Goal: Task Accomplishment & Management: Manage account settings

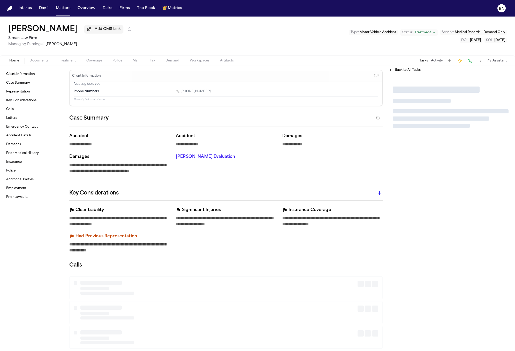
type textarea "*"
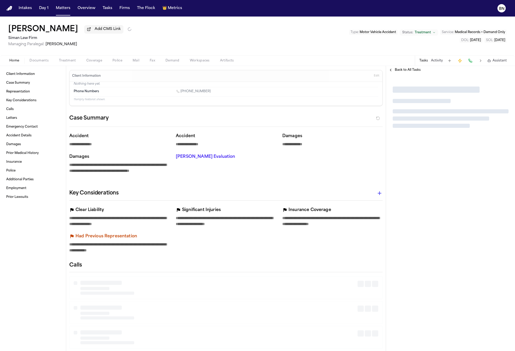
type textarea "*"
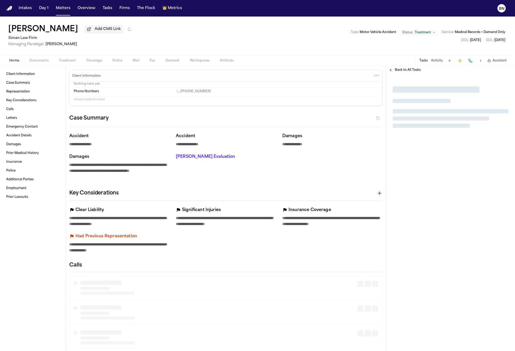
type textarea "*"
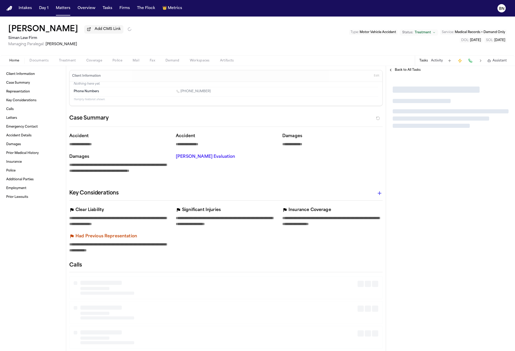
type textarea "*"
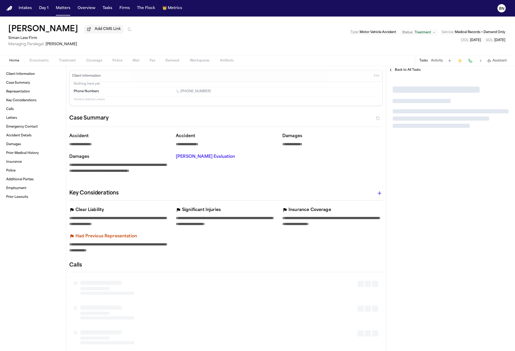
type textarea "*"
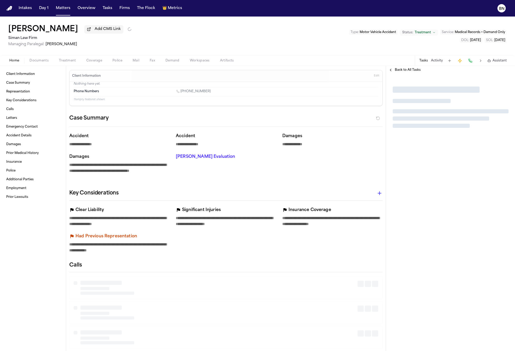
type textarea "*"
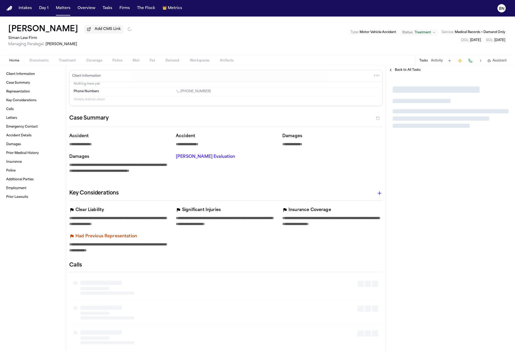
type textarea "*"
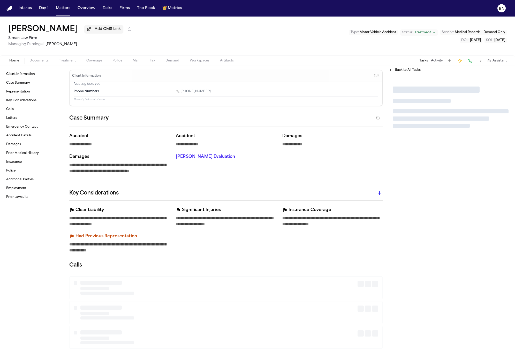
type textarea "*"
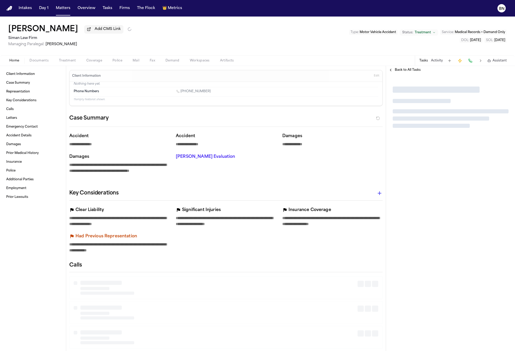
type textarea "*"
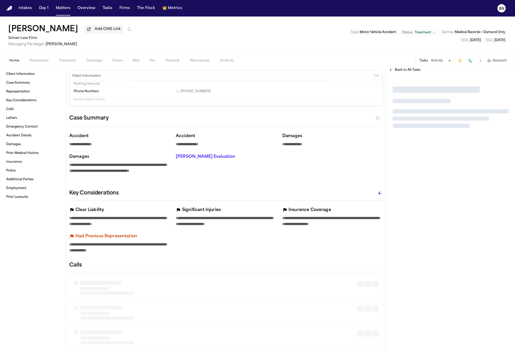
type textarea "*"
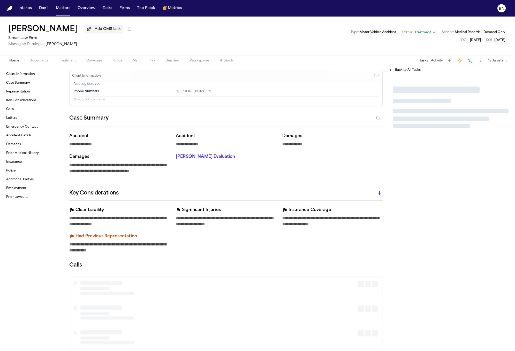
type textarea "*"
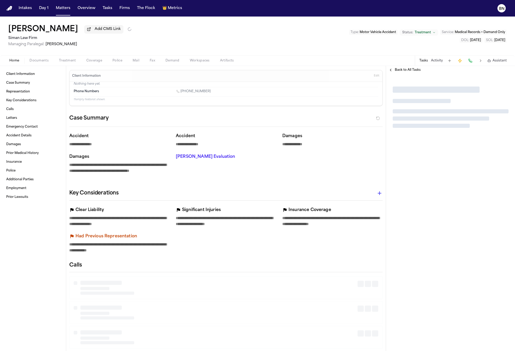
type textarea "*"
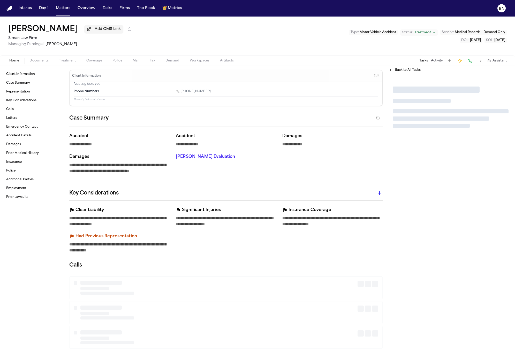
type textarea "*"
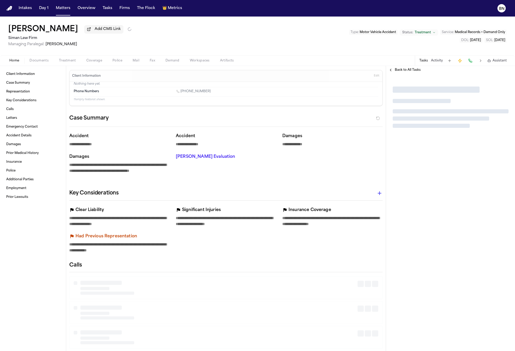
type textarea "*"
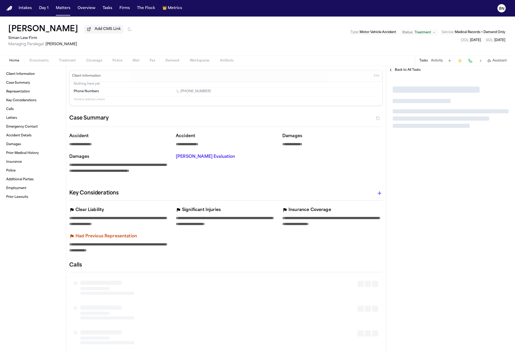
type textarea "*"
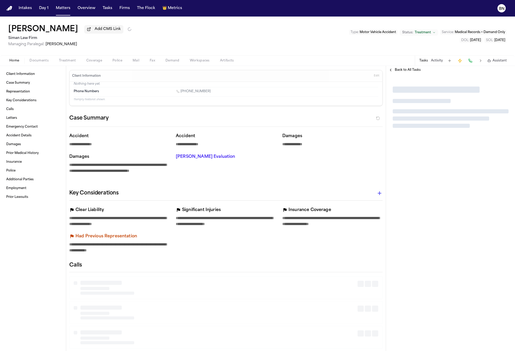
type textarea "*"
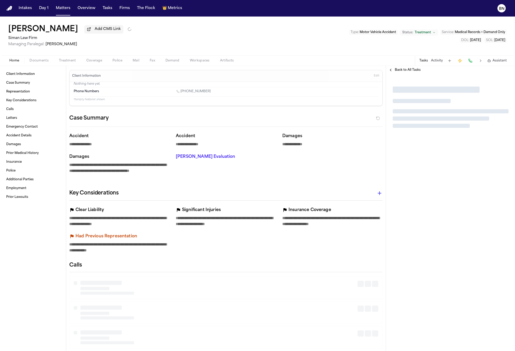
type textarea "*"
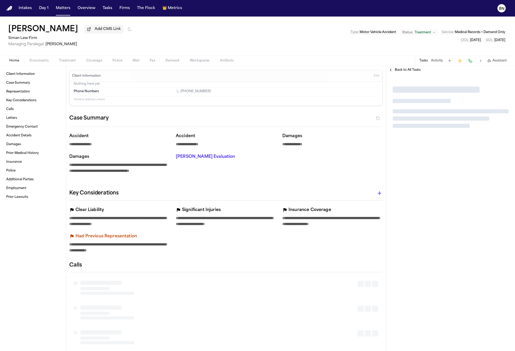
type textarea "*"
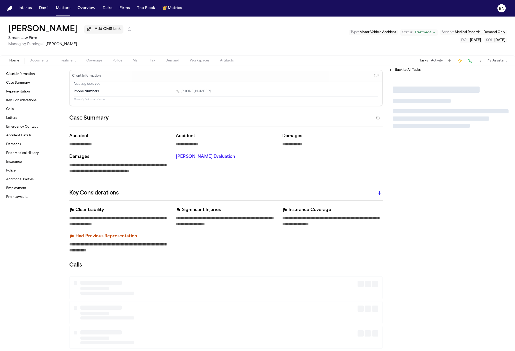
type textarea "*"
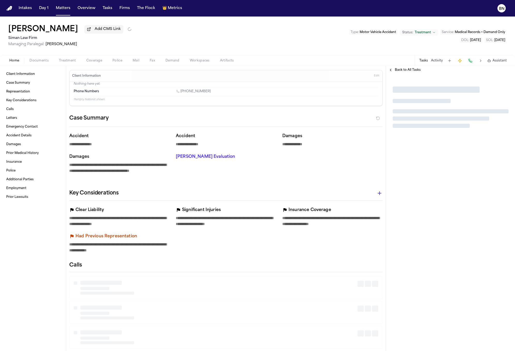
type textarea "*"
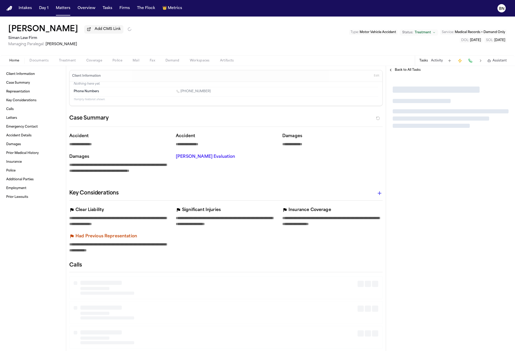
type textarea "*"
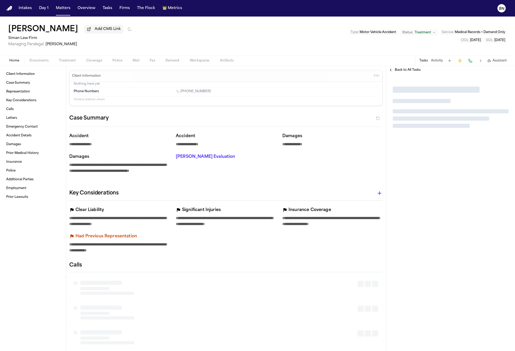
type textarea "*"
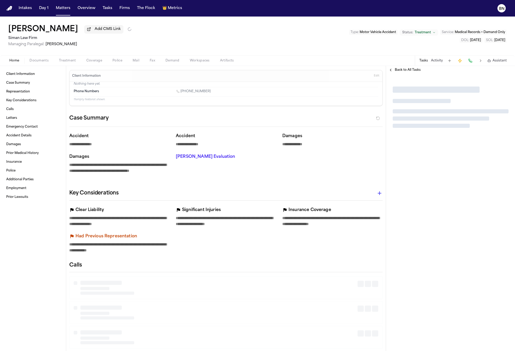
type textarea "*"
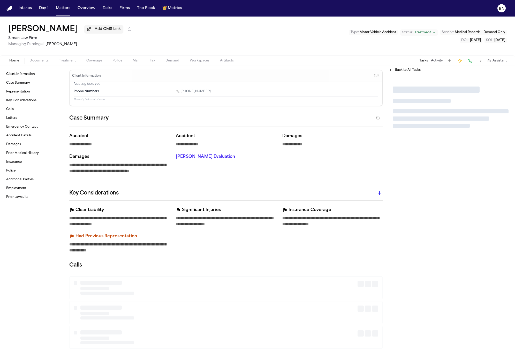
type textarea "*"
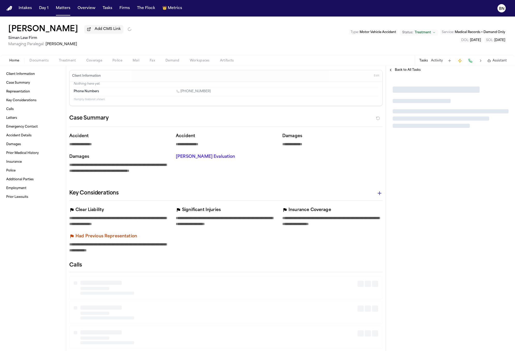
type textarea "*"
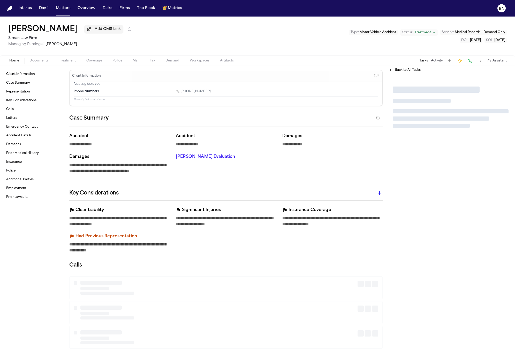
type textarea "*"
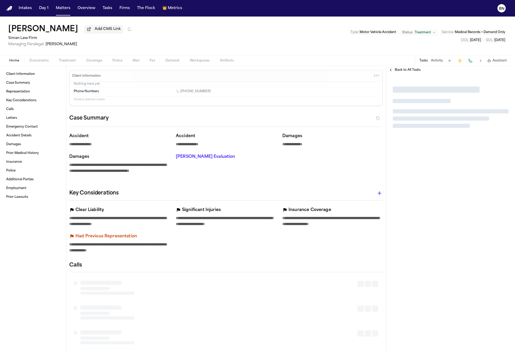
type textarea "*"
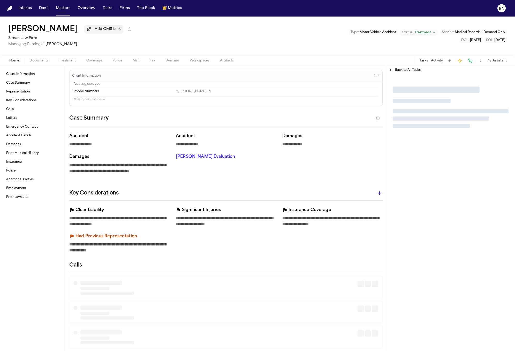
type textarea "*"
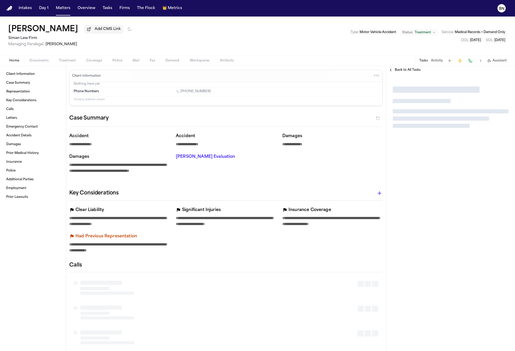
type textarea "*"
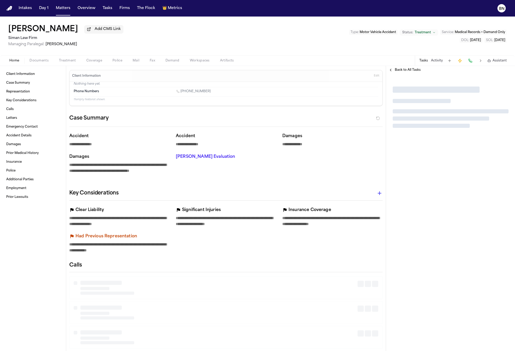
type textarea "*"
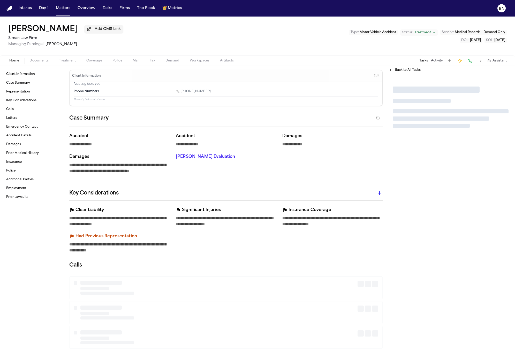
type textarea "*"
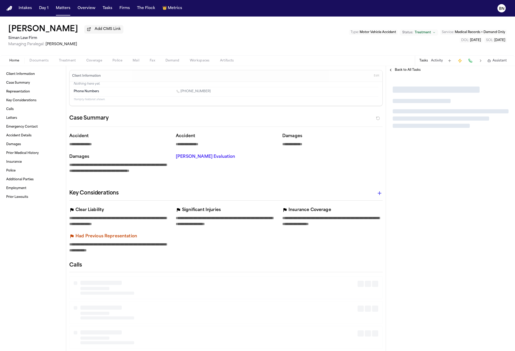
type textarea "*"
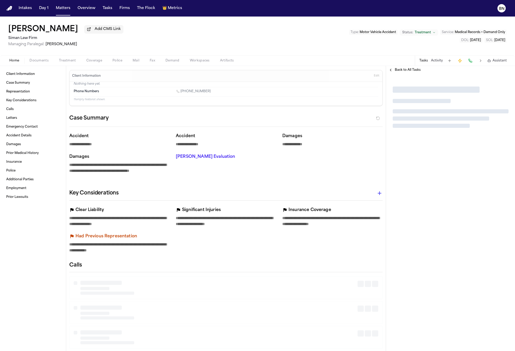
type textarea "*"
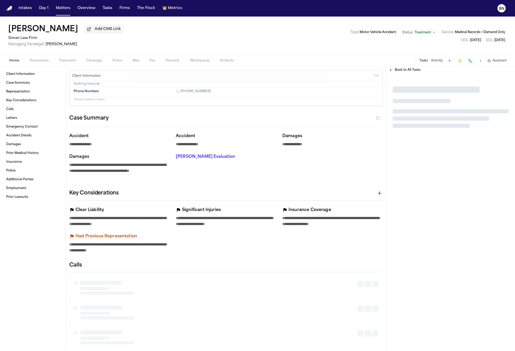
type textarea "*"
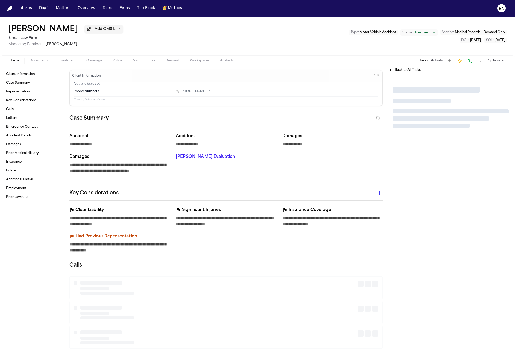
type textarea "*"
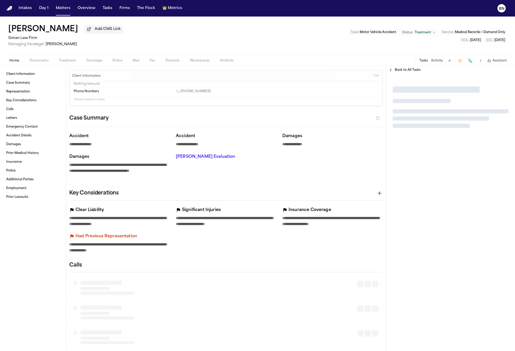
type textarea "*"
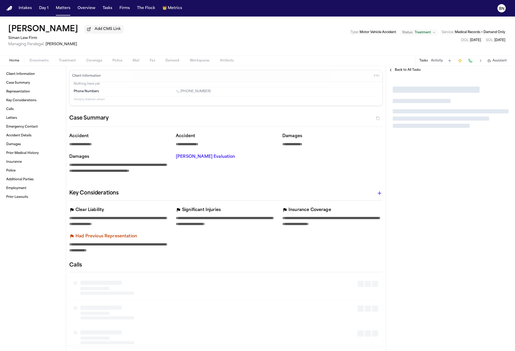
type textarea "*"
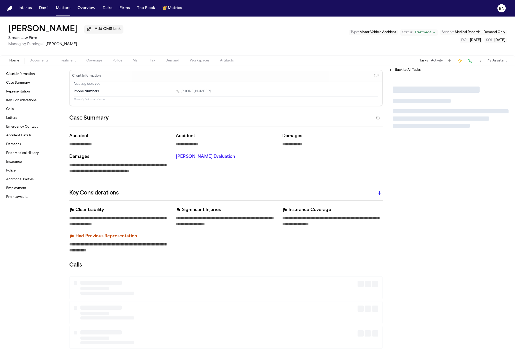
type textarea "*"
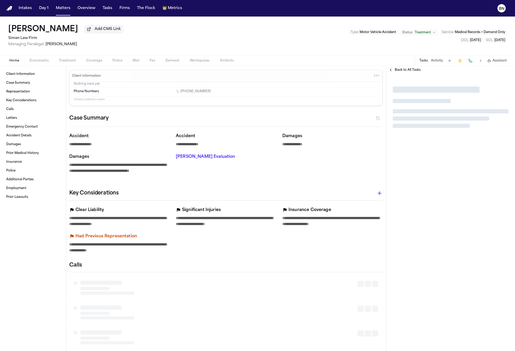
type textarea "*"
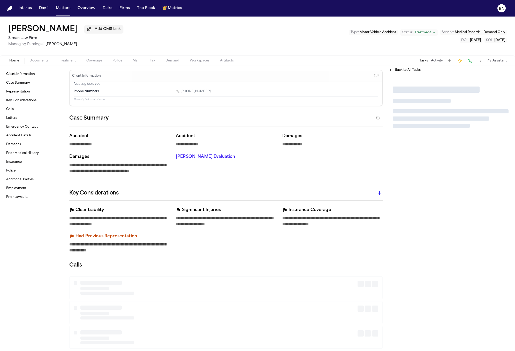
type textarea "*"
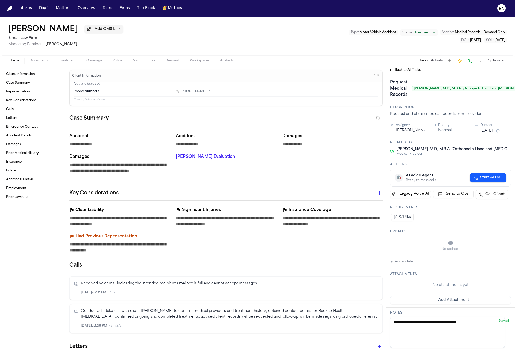
click at [406, 70] on span "Back to All Tasks" at bounding box center [408, 70] width 26 height 4
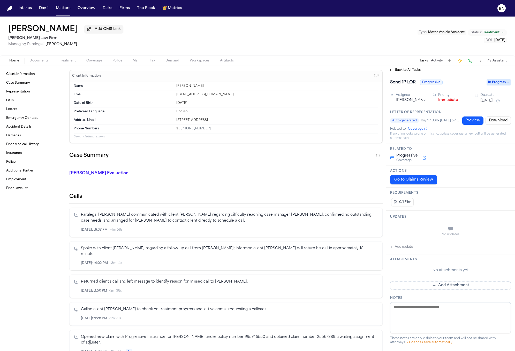
click at [402, 70] on span "Back to All Tasks" at bounding box center [408, 70] width 26 height 4
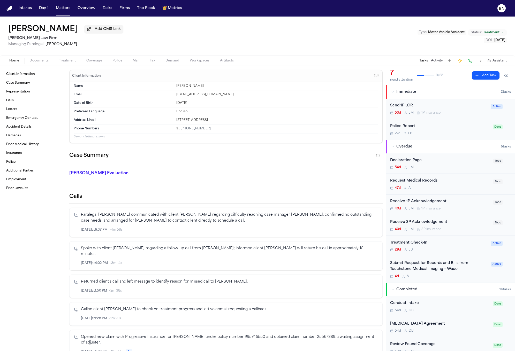
click at [92, 60] on span "Coverage" at bounding box center [94, 61] width 16 height 4
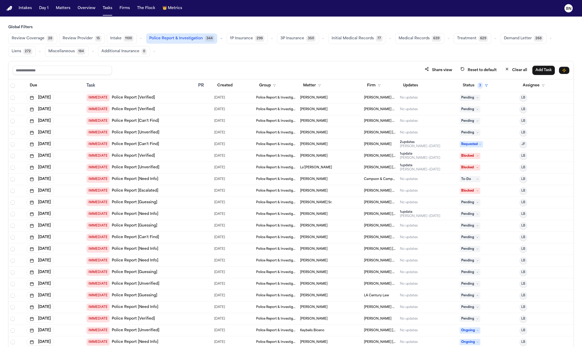
click at [139, 40] on icon "button" at bounding box center [140, 38] width 3 height 3
click at [135, 52] on span "[MEDICAL_DATA] Agreement" at bounding box center [128, 53] width 36 height 10
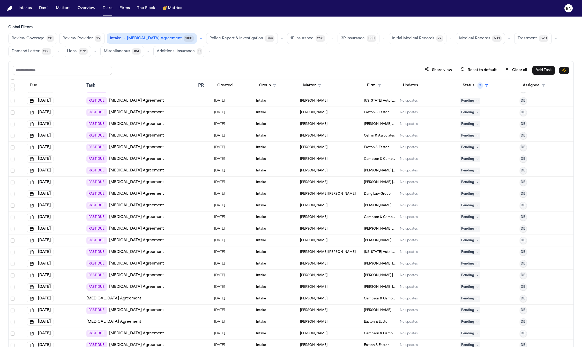
scroll to position [1694, 0]
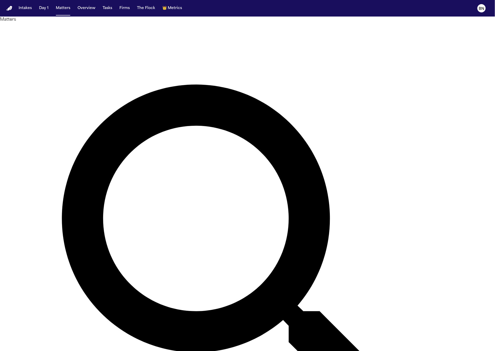
click at [114, 19] on div "Matters Overview Add Matter" at bounding box center [247, 274] width 495 height 514
drag, startPoint x: 129, startPoint y: 37, endPoint x: 155, endPoint y: 24, distance: 29.0
click at [159, 19] on div "Matters Overview Add Matter" at bounding box center [247, 274] width 495 height 514
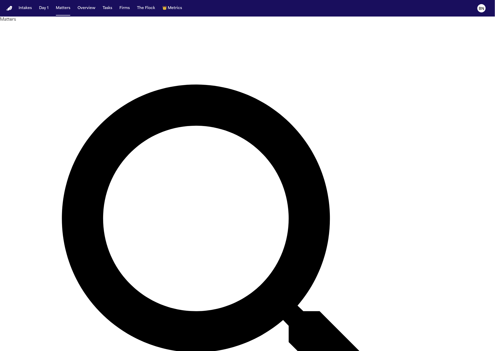
click at [214, 10] on nav "Intakes Day 1 Matters Overview Tasks Firms The Flock 👑 Metrics BN" at bounding box center [247, 8] width 495 height 17
click at [245, 20] on div "Matters Overview Add Matter" at bounding box center [247, 274] width 495 height 514
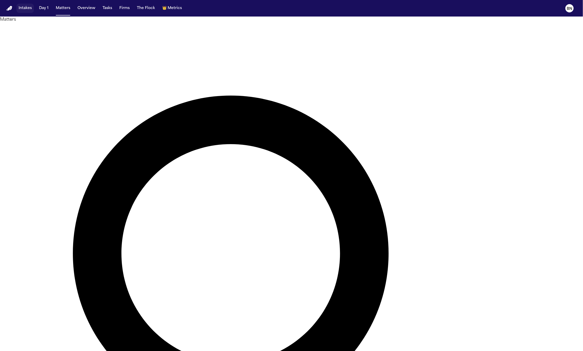
click at [27, 8] on button "Intakes" at bounding box center [25, 8] width 17 height 9
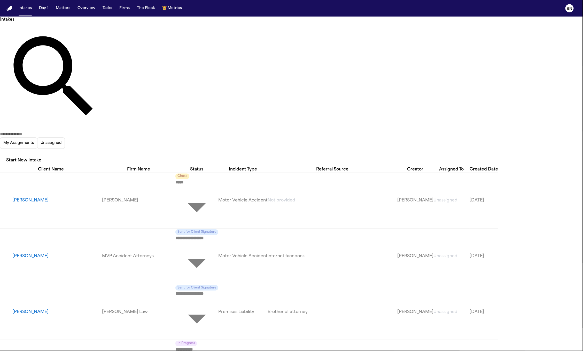
click at [223, 50] on body "**********" at bounding box center [291, 195] width 583 height 390
click at [230, 351] on div at bounding box center [291, 351] width 583 height 0
click at [224, 49] on body "**********" at bounding box center [291, 175] width 583 height 351
click at [240, 351] on div at bounding box center [291, 351] width 583 height 0
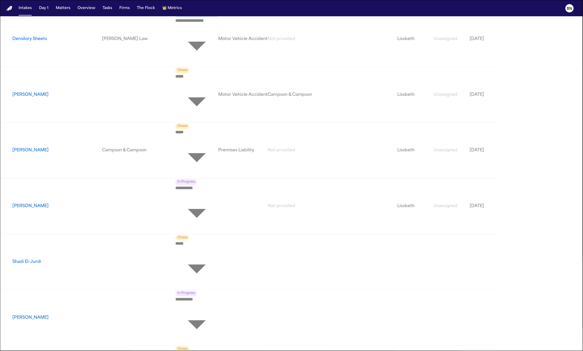
scroll to position [1284, 0]
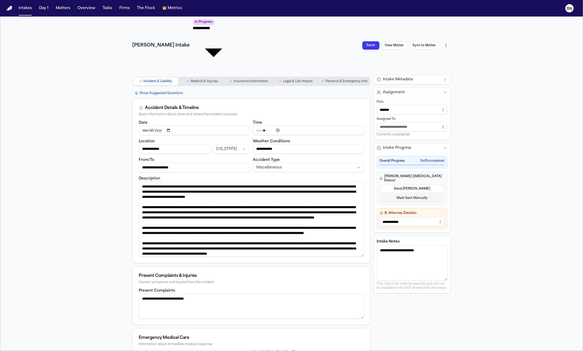
drag, startPoint x: 360, startPoint y: 161, endPoint x: 349, endPoint y: 222, distance: 62.3
click at [349, 222] on textarea "Description" at bounding box center [251, 219] width 225 height 75
click at [190, 77] on button "○ Medical & Injuries" at bounding box center [203, 81] width 46 height 8
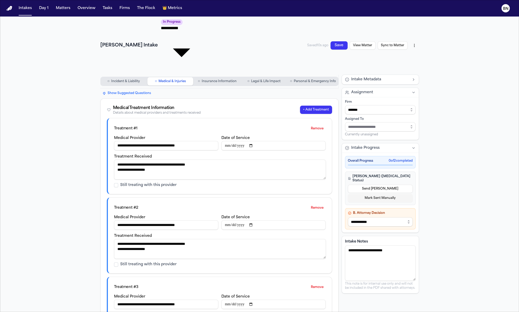
click at [123, 79] on span "Incident & Liability" at bounding box center [125, 81] width 29 height 4
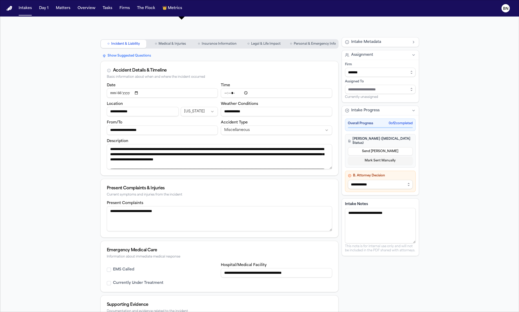
scroll to position [36, 0]
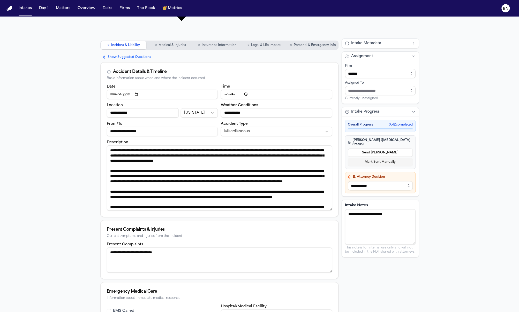
drag, startPoint x: 326, startPoint y: 125, endPoint x: 317, endPoint y: 165, distance: 41.0
click at [317, 165] on textarea "Description" at bounding box center [219, 178] width 225 height 65
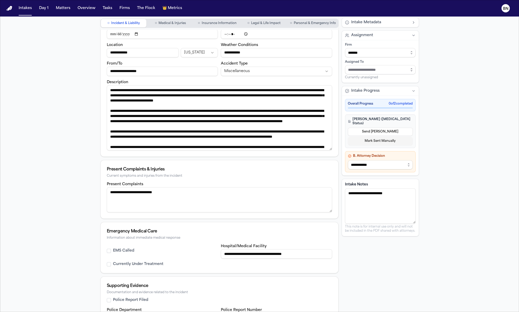
scroll to position [0, 0]
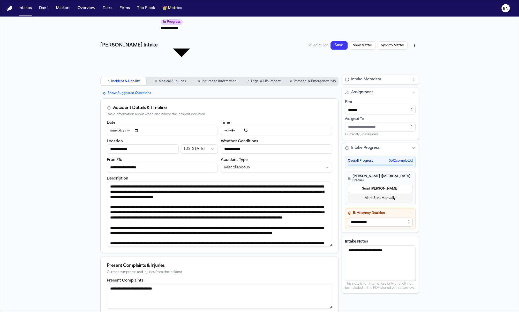
click at [181, 77] on button "○ Medical & Injuries" at bounding box center [170, 81] width 46 height 8
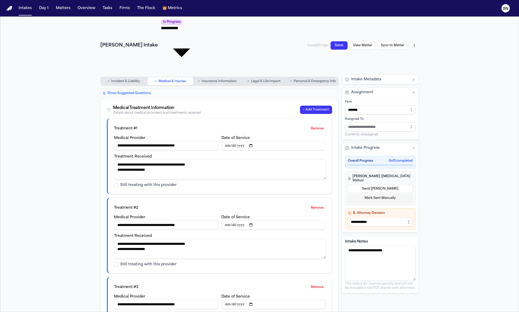
click at [206, 79] on span "Insurance Information" at bounding box center [218, 81] width 35 height 4
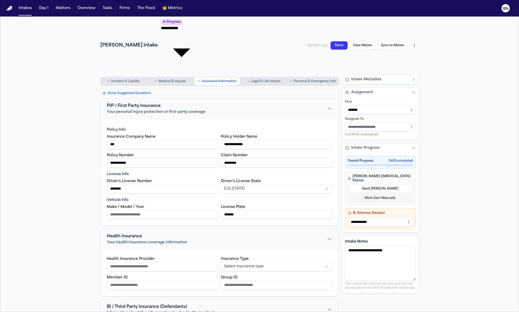
click at [259, 79] on span "Legal & Life Impact" at bounding box center [265, 81] width 29 height 4
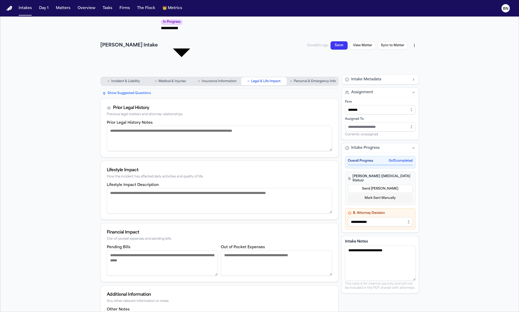
click at [290, 79] on span "○" at bounding box center [291, 81] width 2 height 5
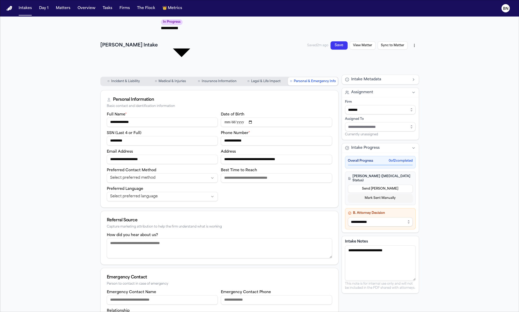
click at [407, 21] on html "**********" at bounding box center [259, 156] width 519 height 312
click at [385, 36] on div "Export to PDF" at bounding box center [373, 34] width 69 height 8
click at [412, 25] on html "**********" at bounding box center [259, 156] width 519 height 312
click at [82, 78] on html "**********" at bounding box center [259, 156] width 519 height 312
click at [29, 11] on button "Intakes" at bounding box center [25, 8] width 17 height 9
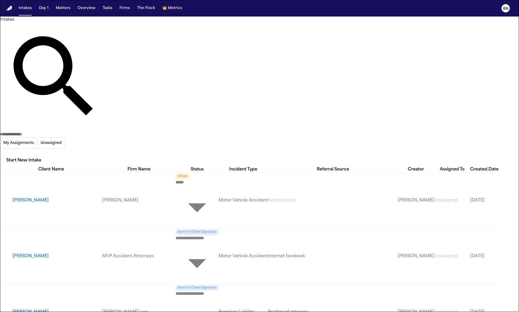
click at [73, 173] on td "[PERSON_NAME]" at bounding box center [51, 201] width 102 height 56
click at [47, 173] on td "[PERSON_NAME]" at bounding box center [51, 201] width 102 height 56
click at [41, 198] on button "[PERSON_NAME]" at bounding box center [57, 201] width 90 height 6
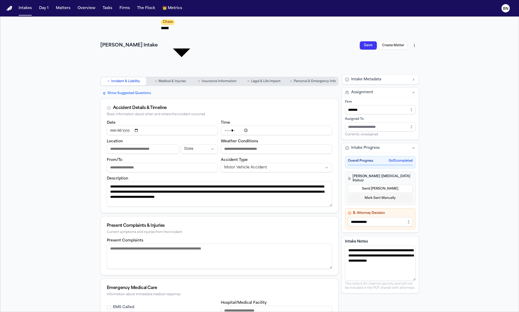
click at [204, 79] on span "Insurance Information" at bounding box center [218, 81] width 35 height 4
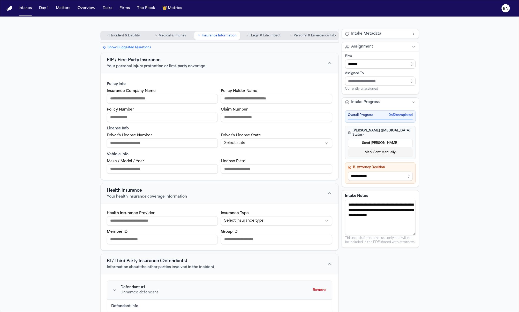
scroll to position [46, 0]
click at [229, 178] on html "Intakes Day 1 Matters Overview Tasks Firms The Flock 👑 Metrics BN [PERSON_NAME]…" at bounding box center [259, 156] width 519 height 312
click at [217, 155] on html "Intakes Day 1 Matters Overview Tasks Firms The Flock 👑 Metrics BN [PERSON_NAME]…" at bounding box center [259, 156] width 519 height 312
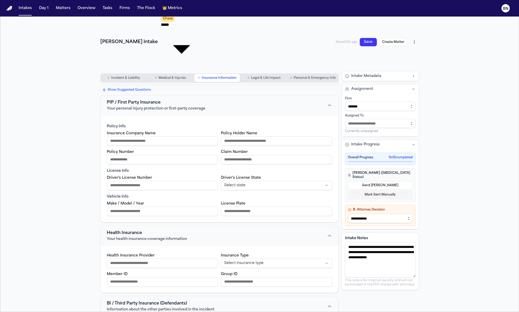
scroll to position [0, 0]
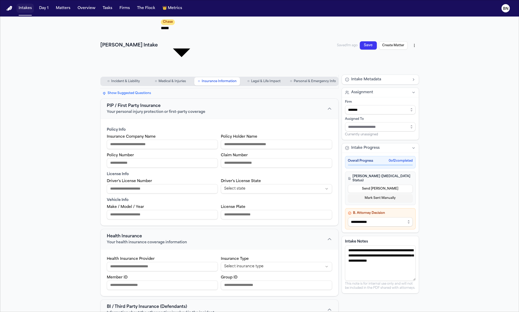
click at [26, 9] on button "Intakes" at bounding box center [25, 8] width 17 height 9
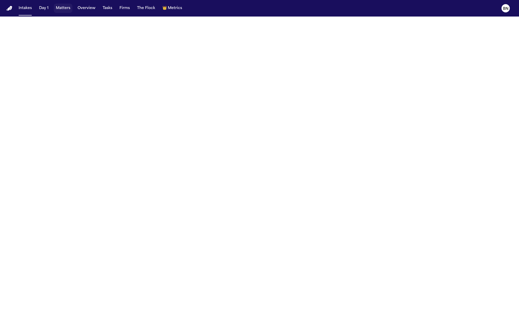
click at [60, 9] on button "Matters" at bounding box center [63, 8] width 19 height 9
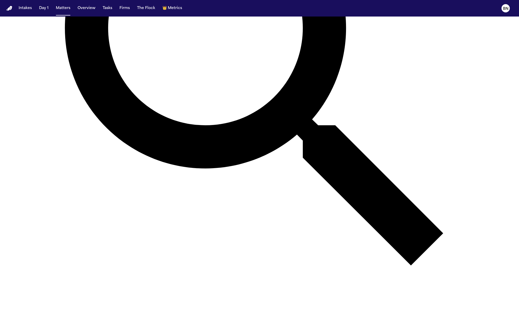
scroll to position [214, 0]
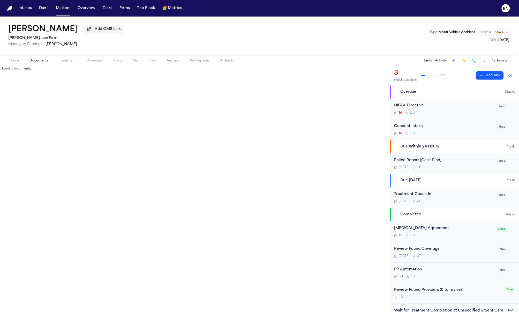
click at [44, 62] on span "Documents" at bounding box center [38, 61] width 19 height 4
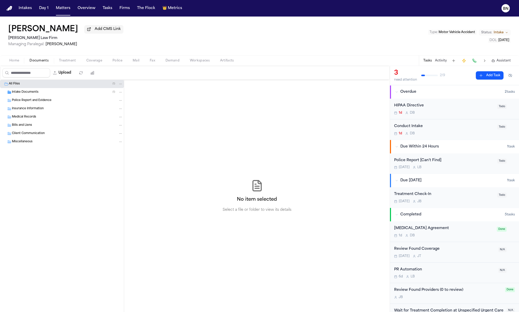
click at [18, 63] on span "Home" at bounding box center [14, 61] width 10 height 4
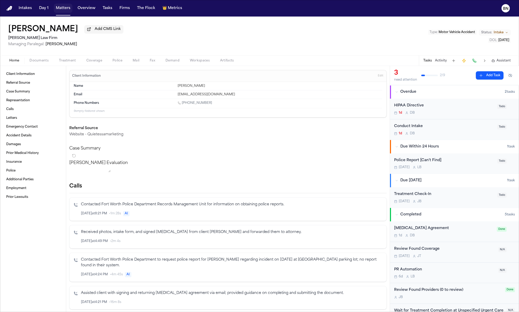
click at [66, 10] on button "Matters" at bounding box center [63, 8] width 19 height 9
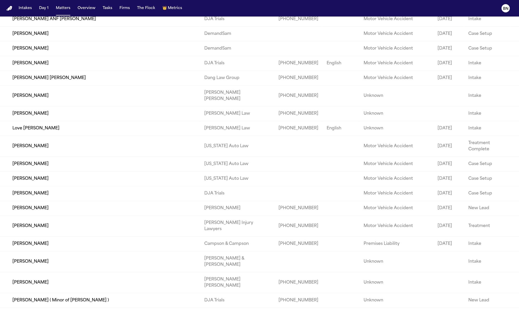
scroll to position [4893, 0]
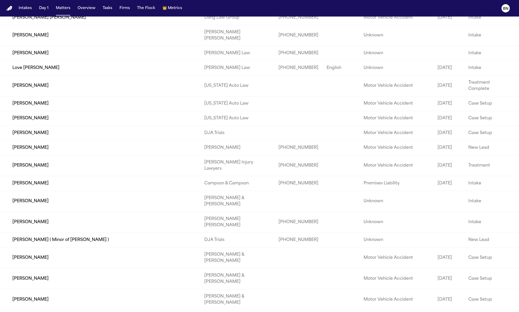
click at [126, 96] on td "[PERSON_NAME]" at bounding box center [100, 85] width 200 height 21
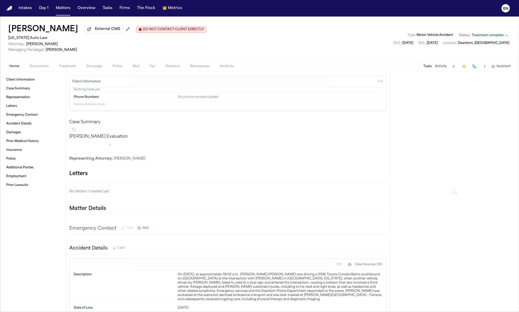
click at [36, 65] on span "Documents" at bounding box center [38, 66] width 19 height 4
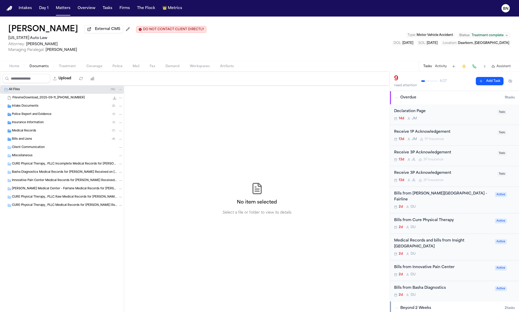
click at [19, 69] on button "Home" at bounding box center [14, 66] width 20 height 6
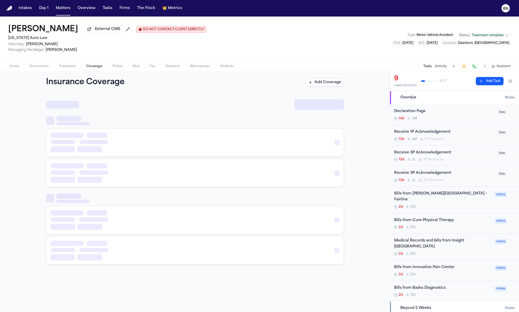
click at [96, 68] on span "Coverage" at bounding box center [94, 66] width 16 height 4
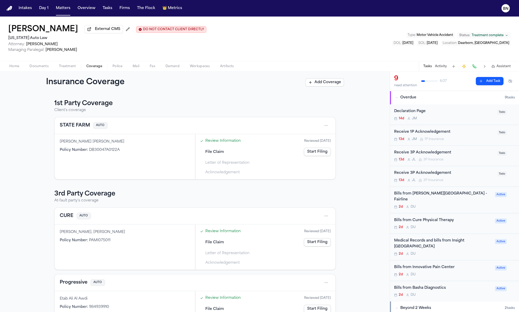
click at [17, 68] on span "Home" at bounding box center [14, 66] width 10 height 4
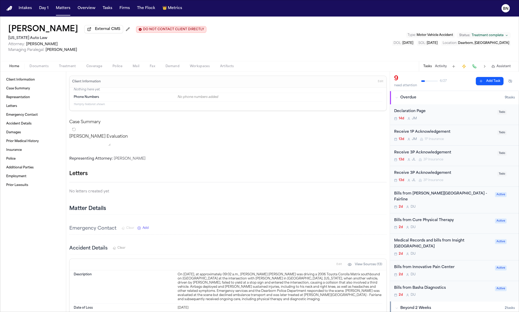
click at [378, 84] on span "Edit" at bounding box center [380, 82] width 5 height 4
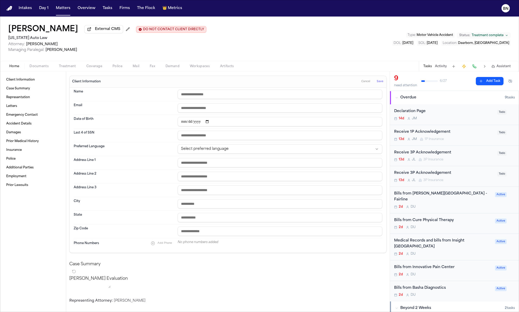
click at [364, 83] on span "Cancel" at bounding box center [365, 82] width 9 height 4
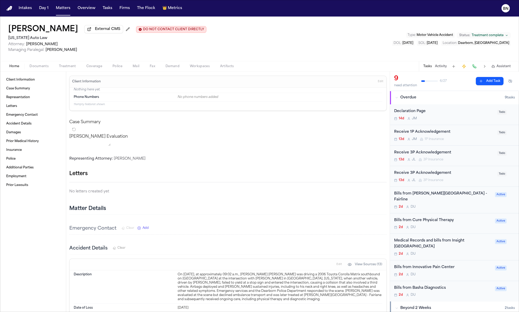
click at [33, 38] on h2 "[US_STATE] Auto Law" at bounding box center [107, 38] width 198 height 6
click at [33, 40] on h2 "[US_STATE] Auto Law" at bounding box center [107, 38] width 198 height 6
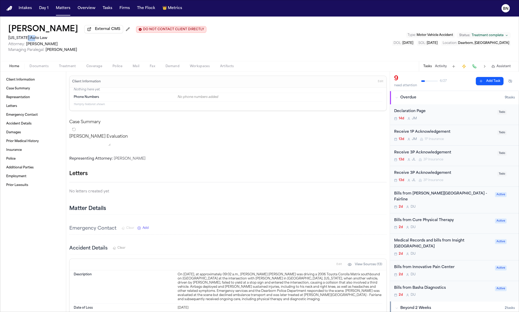
drag, startPoint x: 55, startPoint y: 45, endPoint x: 27, endPoint y: 46, distance: 28.7
click at [27, 46] on span "Attorney: [PERSON_NAME]" at bounding box center [107, 44] width 198 height 5
drag, startPoint x: 82, startPoint y: 52, endPoint x: 47, endPoint y: 54, distance: 35.5
click at [47, 52] on span "[PERSON_NAME]" at bounding box center [61, 50] width 32 height 4
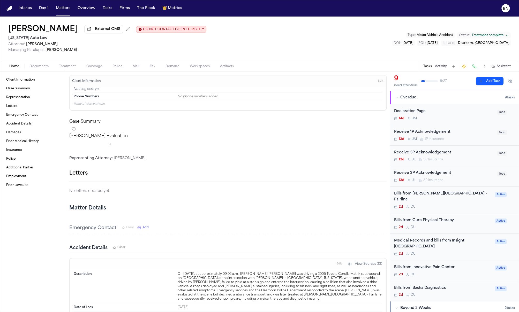
click at [77, 51] on span "[PERSON_NAME]" at bounding box center [61, 50] width 32 height 4
drag, startPoint x: 83, startPoint y: 51, endPoint x: 7, endPoint y: 35, distance: 76.9
click at [7, 35] on div "[PERSON_NAME] External CMS DO NOT CONTACT CLIENT DIRECTLY DO NOT CONTACT [US_ST…" at bounding box center [259, 39] width 519 height 44
click at [56, 45] on span "Attorney: [PERSON_NAME]" at bounding box center [107, 44] width 198 height 5
click at [84, 31] on button "External CMS" at bounding box center [103, 29] width 39 height 8
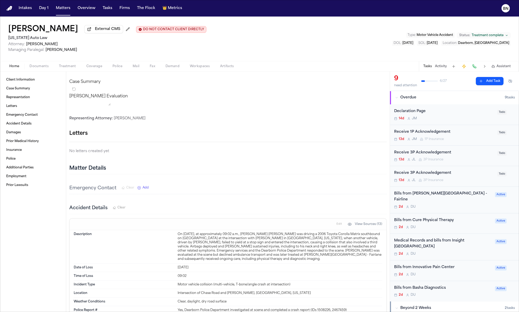
scroll to position [0, 0]
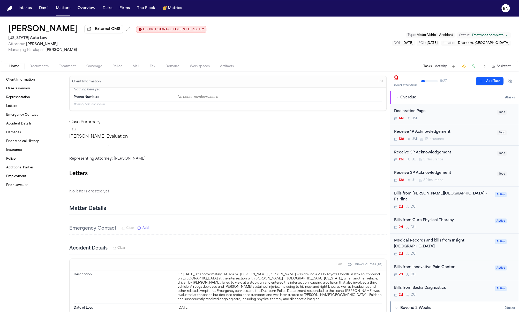
click at [476, 68] on button at bounding box center [473, 66] width 7 height 7
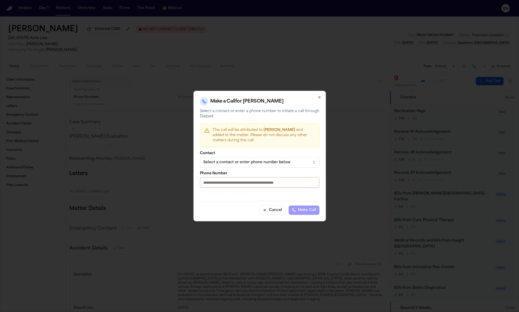
click at [319, 98] on icon "button" at bounding box center [319, 97] width 4 height 4
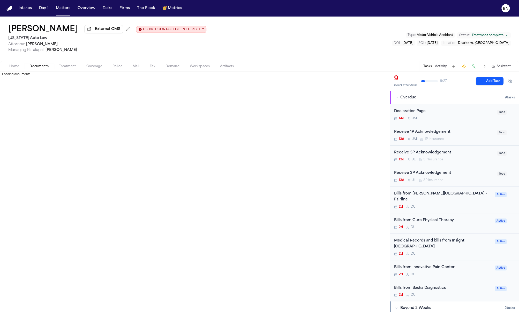
click at [33, 68] on span "Documents" at bounding box center [38, 66] width 19 height 4
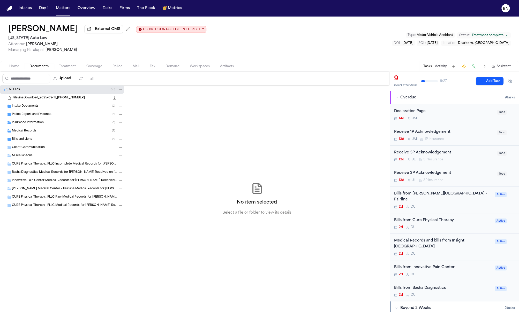
click at [29, 107] on span "Intake Documents" at bounding box center [25, 106] width 27 height 4
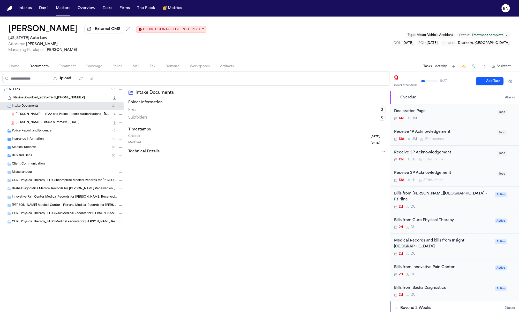
click at [37, 119] on div "[PERSON_NAME] - HIPAA and Police Record Authorizations - [DATE] 704.2 KB • PDF" at bounding box center [62, 114] width 124 height 8
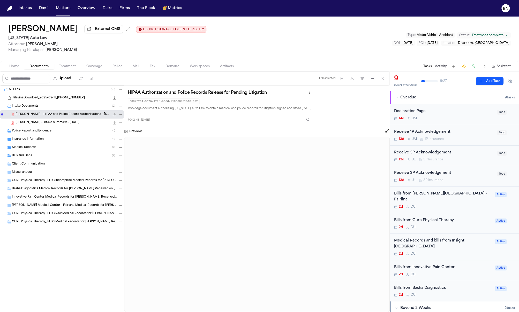
click at [163, 100] on code "e092ffa4-3c76-4fa5-aecd-719e00b015f0.pdf" at bounding box center [164, 101] width 72 height 6
click at [84, 125] on div "[PERSON_NAME] - Intake Summary - [DATE] 124.8 KB • PDF" at bounding box center [69, 122] width 107 height 5
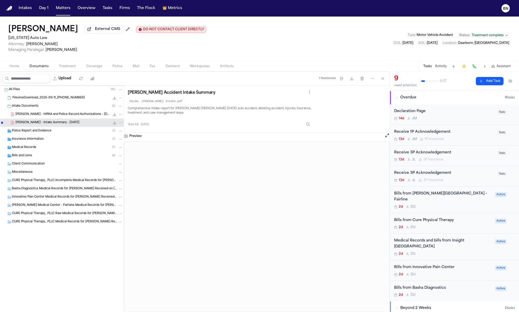
click at [72, 133] on div "Police Report and Evidence ( 1 )" at bounding box center [67, 131] width 111 height 5
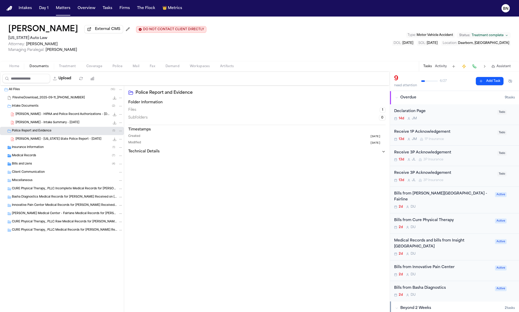
click at [72, 138] on div "[PERSON_NAME] - [US_STATE] State Police Report - [DATE] 496.3 KB • PDF" at bounding box center [69, 139] width 107 height 5
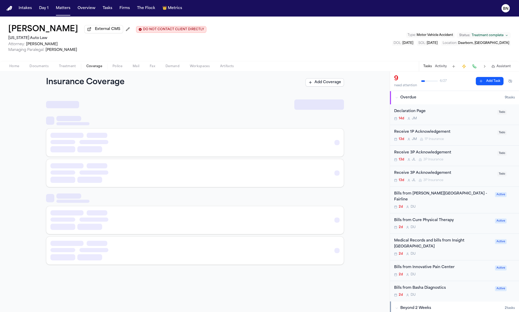
click at [89, 65] on span "Coverage" at bounding box center [94, 66] width 16 height 4
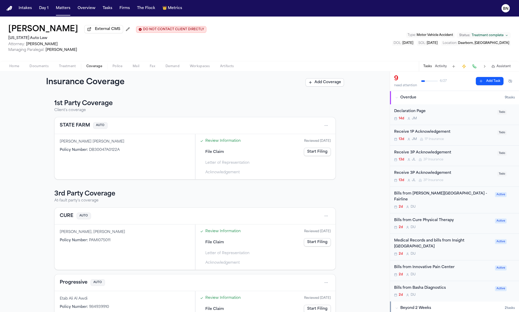
click at [46, 69] on span "Documents" at bounding box center [38, 66] width 19 height 4
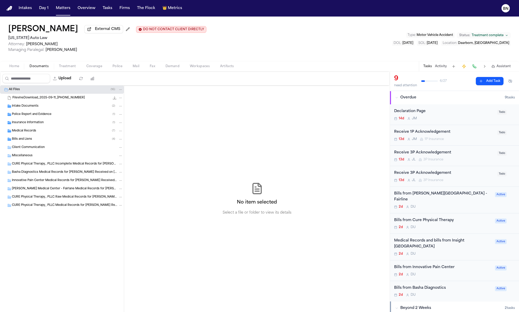
click at [56, 122] on div "Insurance Information ( 1 )" at bounding box center [67, 122] width 111 height 5
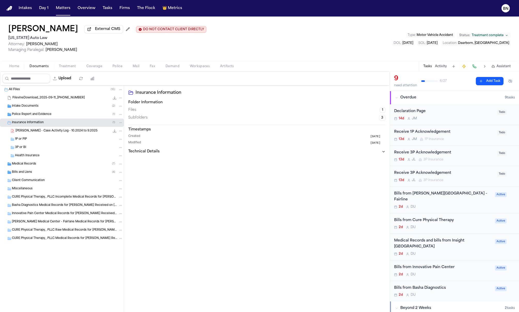
click at [44, 117] on span "Police Report and Evidence" at bounding box center [32, 114] width 40 height 4
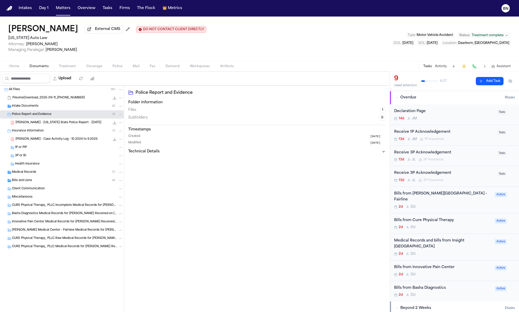
click at [79, 174] on div "Medical Records ( 7 )" at bounding box center [67, 172] width 111 height 5
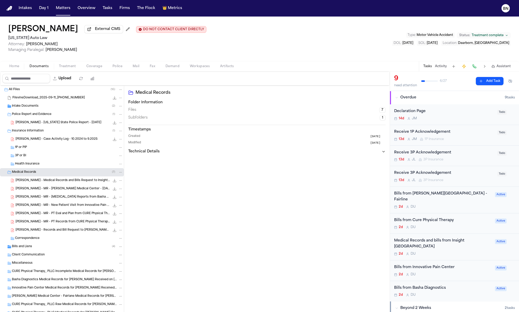
click at [70, 203] on div "[PERSON_NAME] - MR - New Patient Visit from Innovative Pain Center - [DATE] 1.1…" at bounding box center [62, 205] width 124 height 8
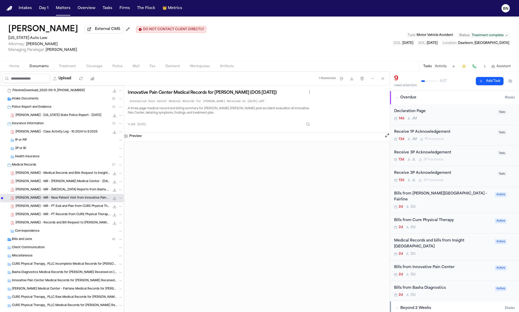
scroll to position [18, 0]
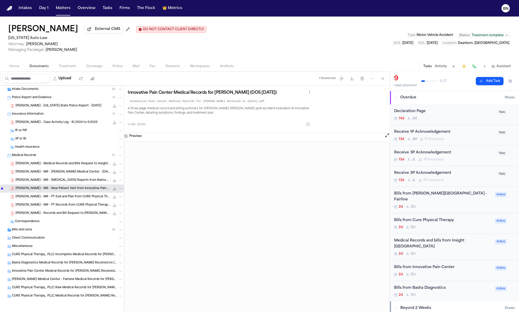
click at [35, 253] on span "CURE Physical Therapy_ PLLC Incomplete Medical Records for [PERSON_NAME] Receiv…" at bounding box center [64, 255] width 105 height 4
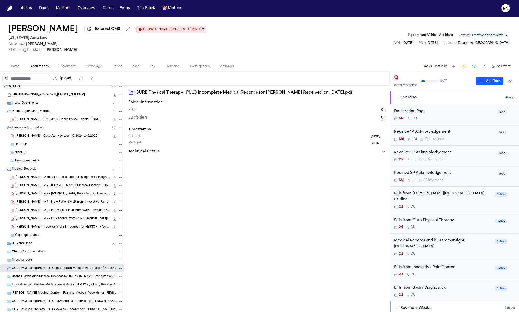
scroll to position [0, 0]
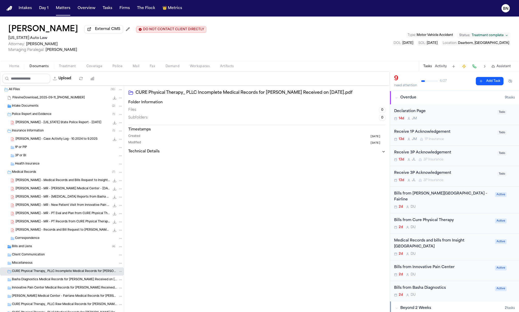
click at [64, 67] on span "Treatment" at bounding box center [67, 66] width 17 height 4
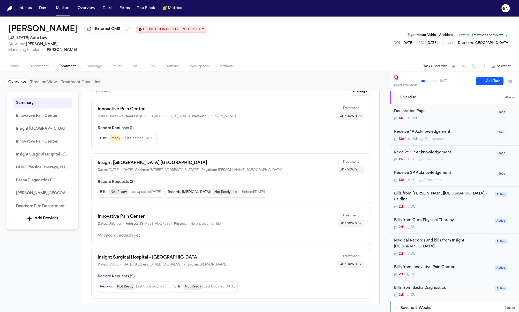
scroll to position [25, 0]
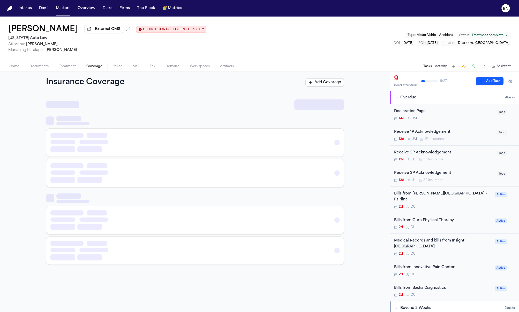
click at [90, 67] on span "Coverage" at bounding box center [94, 66] width 16 height 4
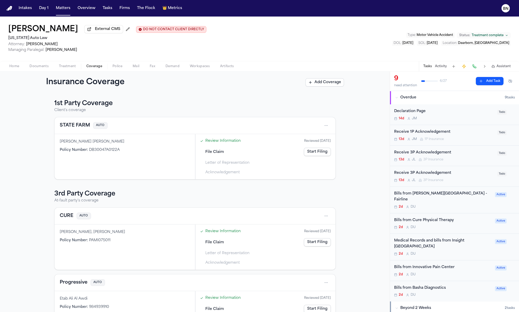
click at [79, 127] on button "STATE FARM" at bounding box center [75, 125] width 30 height 7
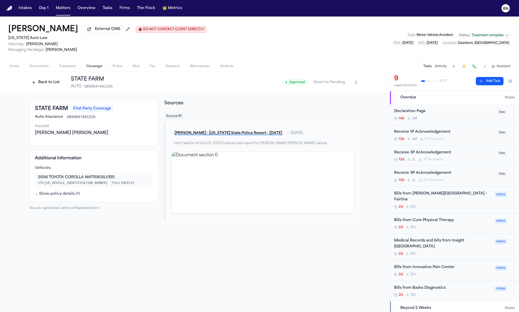
click at [88, 132] on div "[PERSON_NAME] [PERSON_NAME]" at bounding box center [94, 133] width 118 height 6
click at [85, 117] on span "DB30047A0122A" at bounding box center [81, 117] width 28 height 5
click at [121, 183] on span "EMC9722" at bounding box center [127, 183] width 13 height 4
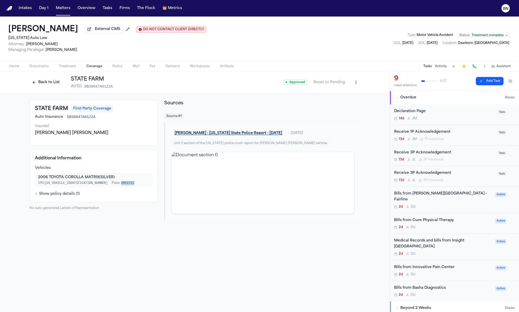
click at [55, 87] on button "Back to List" at bounding box center [45, 82] width 33 height 8
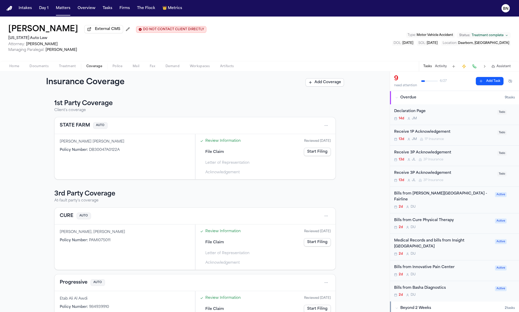
click at [227, 143] on link "Review Information" at bounding box center [222, 140] width 35 height 5
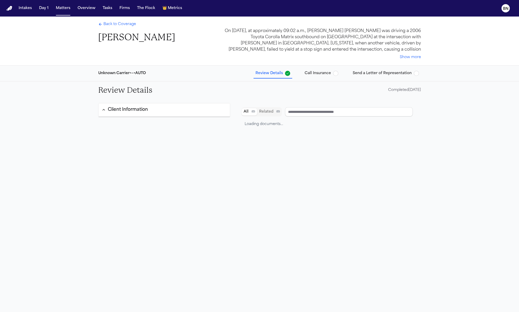
type input "**********"
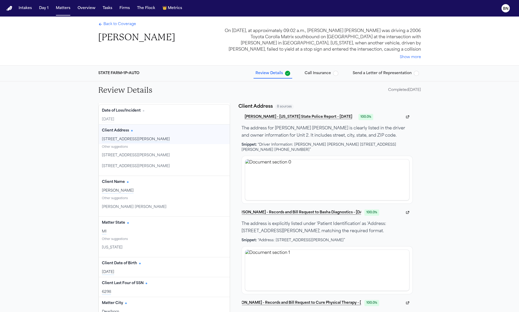
click at [358, 117] on span "100.0 %" at bounding box center [365, 117] width 15 height 6
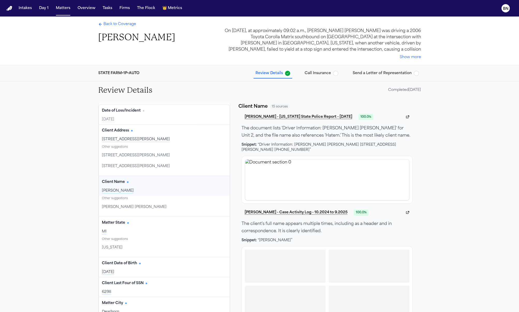
click at [164, 193] on div "[PERSON_NAME]" at bounding box center [164, 190] width 125 height 5
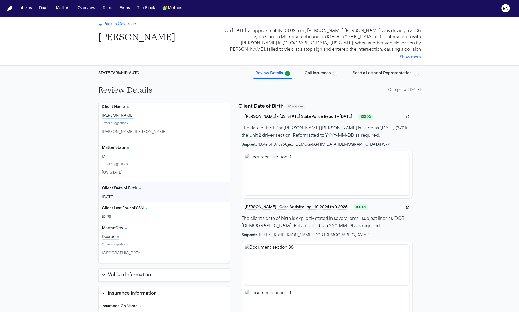
scroll to position [86, 0]
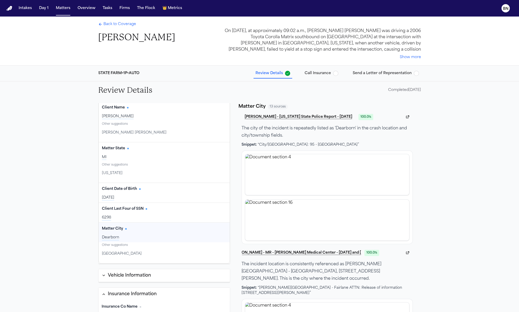
click at [143, 276] on div "Vehicle Information" at bounding box center [129, 275] width 43 height 7
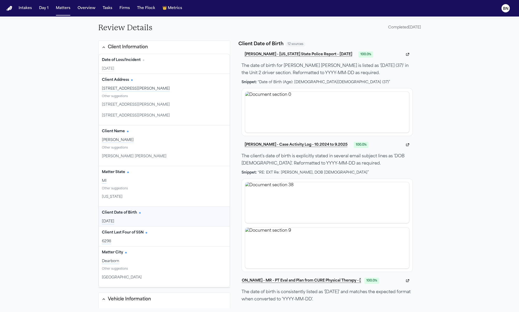
scroll to position [0, 0]
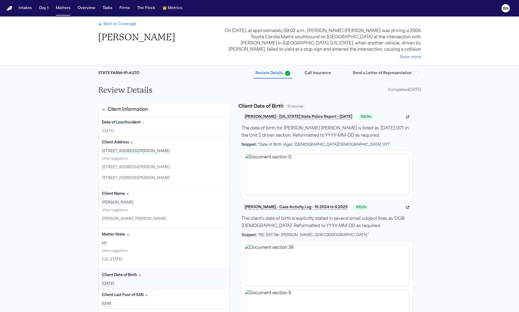
click at [320, 76] on button "Call Insurance" at bounding box center [321, 73] width 38 height 9
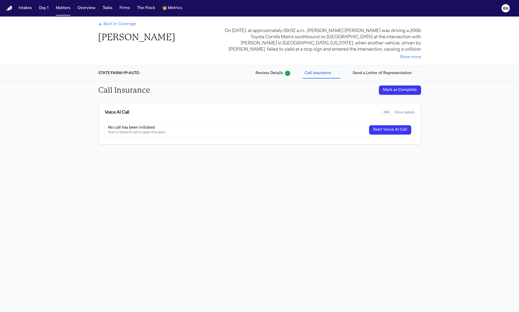
click at [358, 74] on span "Send a Letter of Representation" at bounding box center [382, 73] width 59 height 5
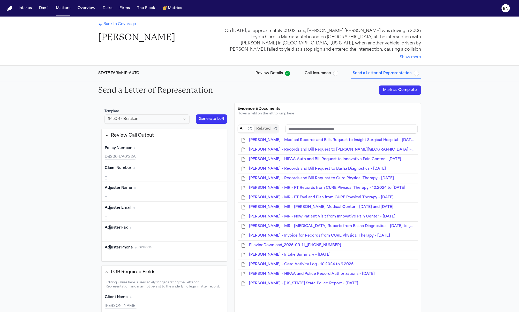
type input "**********"
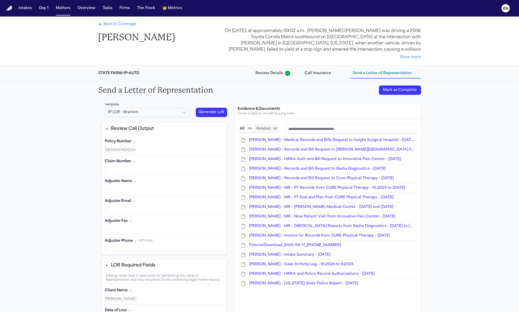
click at [146, 164] on div "Claim Number Edit" at bounding box center [164, 161] width 119 height 8
click at [174, 162] on div "Claim Number Edit" at bounding box center [164, 161] width 119 height 8
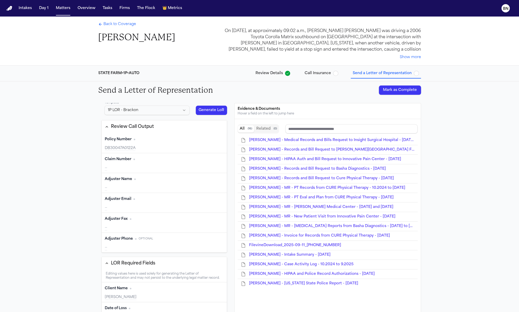
type input "**********"
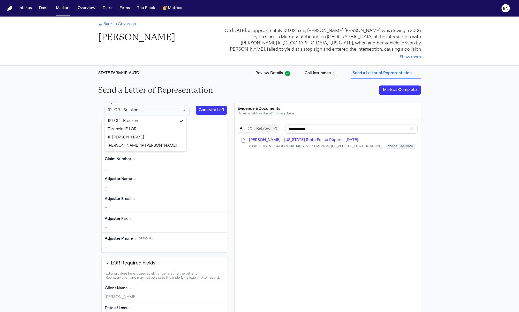
click at [181, 109] on html "Intakes Day 1 Matters Overview Tasks Firms The Flock 👑 Metrics BN Back to Cover…" at bounding box center [259, 156] width 519 height 312
click at [187, 105] on html "Intakes Day 1 Matters Overview Tasks Firms The Flock 👑 Metrics BN Back to Cover…" at bounding box center [259, 156] width 519 height 312
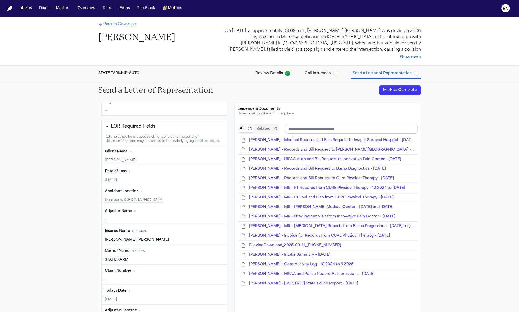
scroll to position [152, 0]
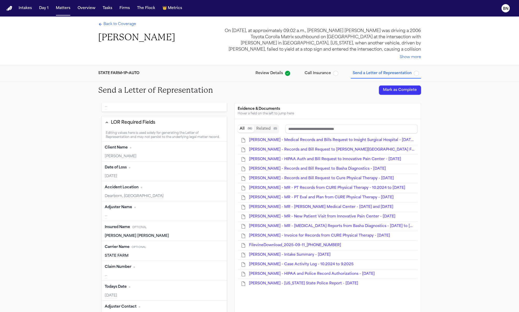
type input "**********"
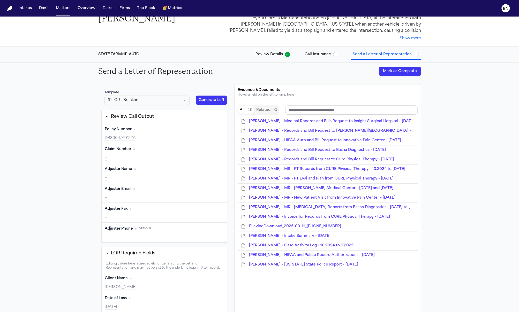
scroll to position [0, 0]
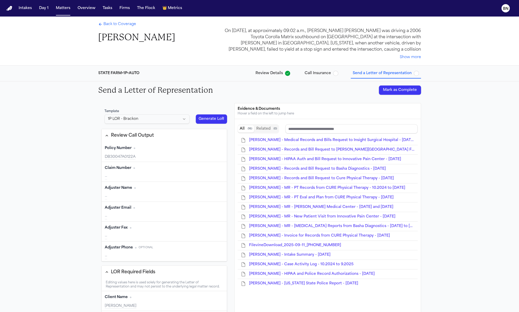
type input "**********"
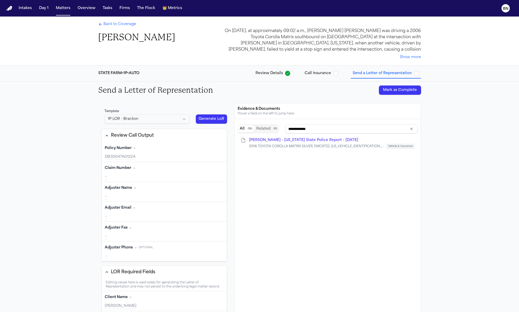
click at [116, 24] on span "Back to Coverage" at bounding box center [119, 24] width 33 height 5
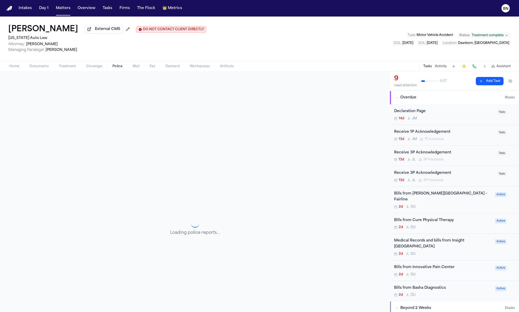
click at [118, 69] on span "Police" at bounding box center [117, 66] width 10 height 4
click at [137, 67] on span "Mail" at bounding box center [136, 66] width 7 height 4
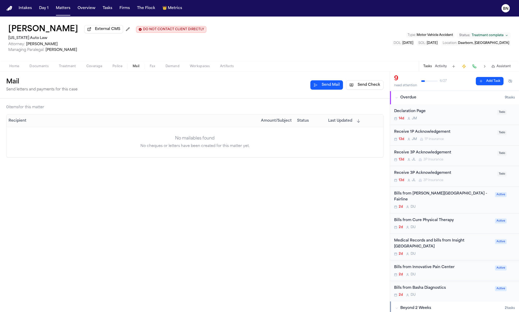
click at [36, 39] on h2 "[US_STATE] Auto Law" at bounding box center [107, 38] width 198 height 6
click at [362, 87] on button "Send Check" at bounding box center [364, 84] width 37 height 9
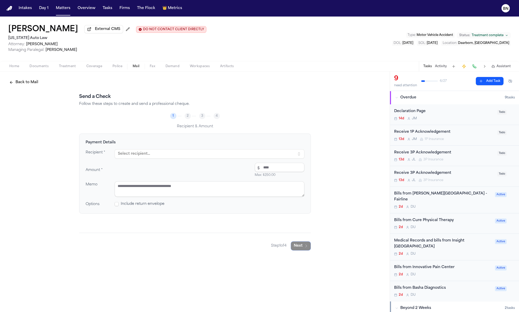
click at [140, 206] on span "Include return envelope" at bounding box center [143, 204] width 44 height 5
click at [115, 206] on span at bounding box center [117, 204] width 4 height 4
click at [29, 85] on button "Back to Mail" at bounding box center [23, 82] width 35 height 9
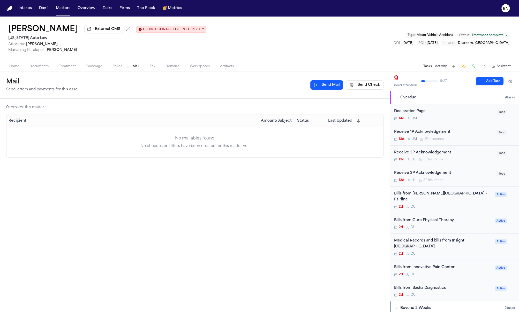
click at [153, 69] on span "Fax" at bounding box center [152, 66] width 5 height 4
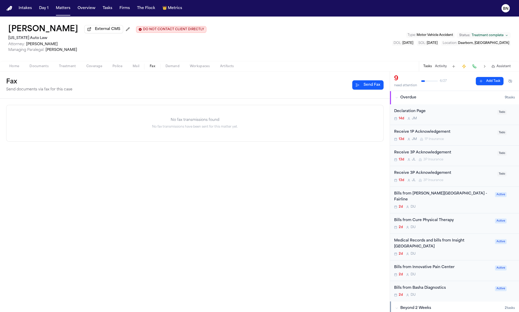
click at [366, 85] on button "Send Fax" at bounding box center [367, 84] width 31 height 9
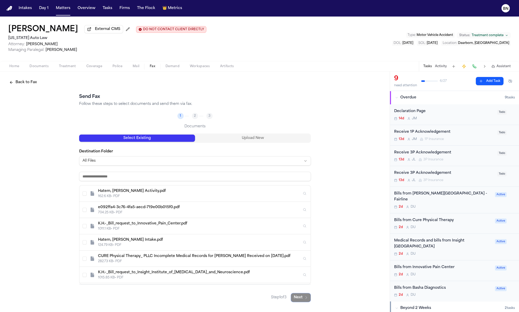
drag, startPoint x: 31, startPoint y: 82, endPoint x: 31, endPoint y: 84, distance: 2.6
click at [31, 84] on button "Back to Fax" at bounding box center [23, 82] width 34 height 9
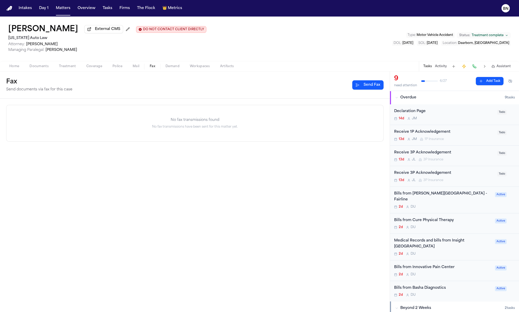
click at [139, 68] on button "Mail" at bounding box center [135, 66] width 17 height 6
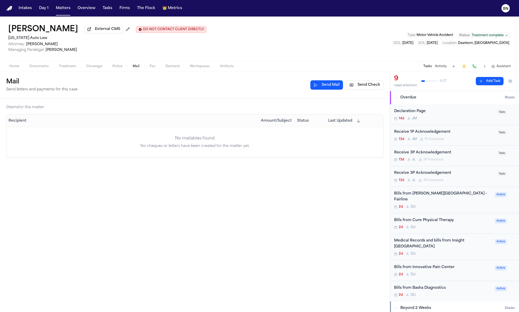
click at [353, 87] on button "Send Check" at bounding box center [364, 84] width 37 height 9
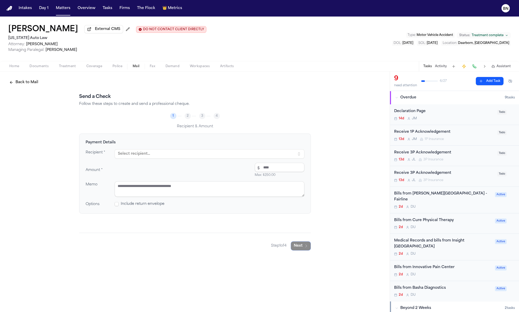
click at [209, 159] on button "Select recipient..." at bounding box center [210, 153] width 190 height 9
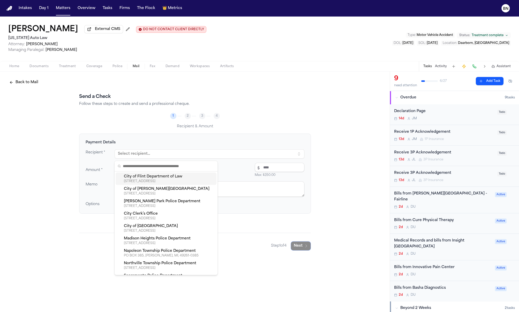
click at [192, 179] on div "City of Flint Department of Law" at bounding box center [169, 176] width 90 height 5
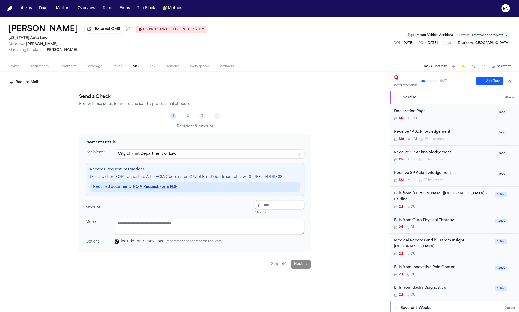
click at [278, 210] on input "number" at bounding box center [280, 204] width 50 height 9
type input "****"
click at [302, 267] on button "Next" at bounding box center [301, 264] width 20 height 9
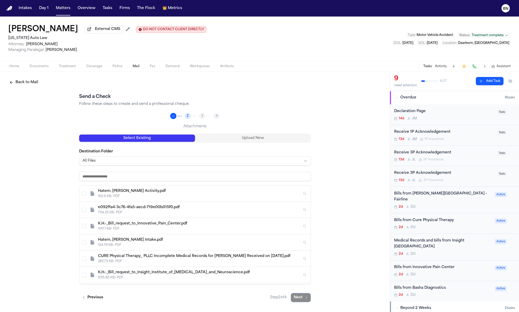
click at [216, 185] on div "Hatem, [PERSON_NAME] Activity.pdf 162.6 KB • PDF e092ffa4-3c76-4fa5-aecd-719e00…" at bounding box center [195, 228] width 232 height 113
click at [216, 189] on div "Hatem, [PERSON_NAME] Activity.pdf 162.6 KB • PDF" at bounding box center [194, 194] width 231 height 16
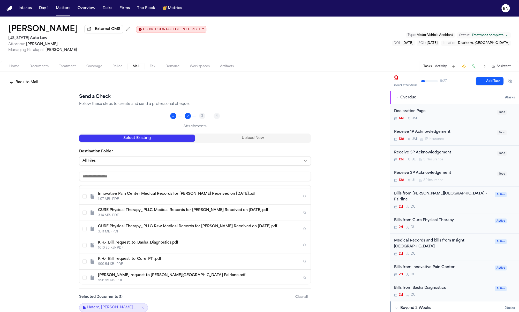
scroll to position [25, 0]
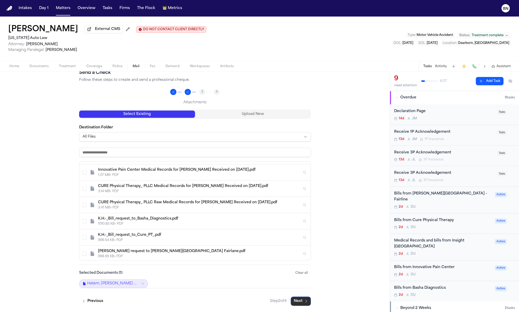
click at [304, 298] on button "Next" at bounding box center [301, 301] width 20 height 9
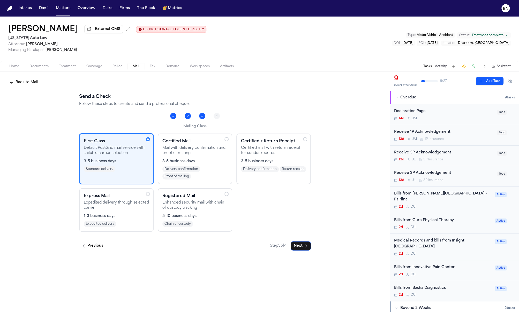
scroll to position [0, 0]
click at [153, 69] on span "Fax" at bounding box center [152, 66] width 5 height 4
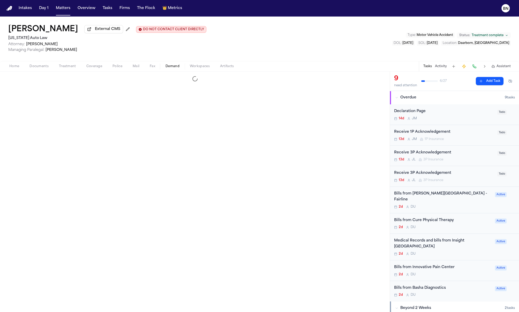
click at [180, 69] on button "Demand" at bounding box center [172, 66] width 24 height 6
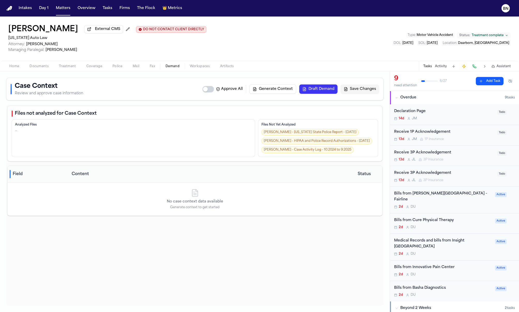
click at [153, 70] on span "button" at bounding box center [153, 69] width 12 height 1
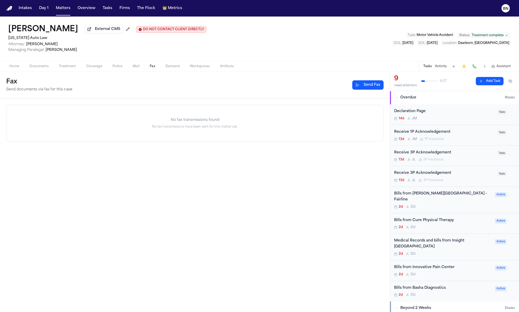
click at [440, 69] on button "Activity" at bounding box center [441, 66] width 12 height 4
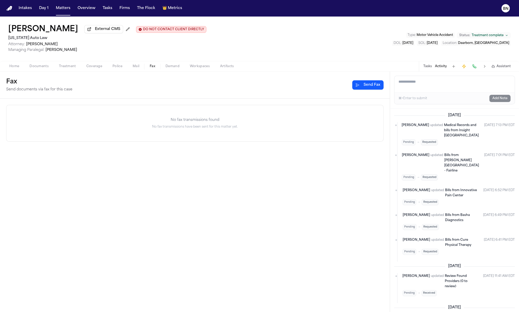
click at [427, 67] on button "Tasks" at bounding box center [427, 66] width 9 height 4
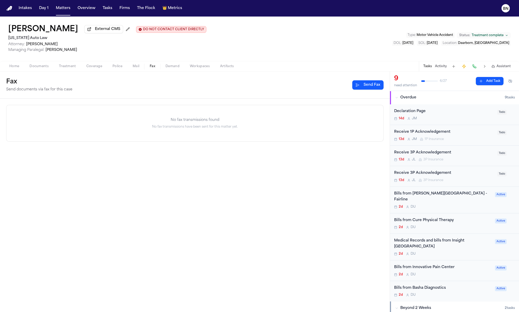
click at [446, 137] on div "Receive 1P Acknowledgement 13d [PERSON_NAME] 1P Insurance" at bounding box center [444, 135] width 100 height 12
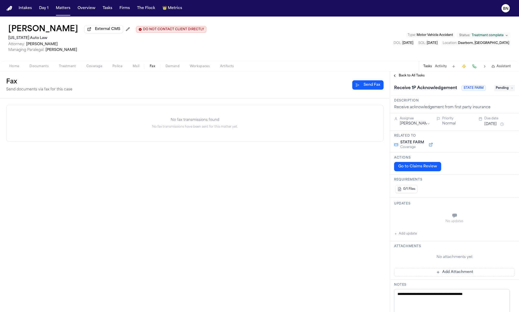
click at [417, 77] on span "Back to All Tasks" at bounding box center [412, 76] width 26 height 4
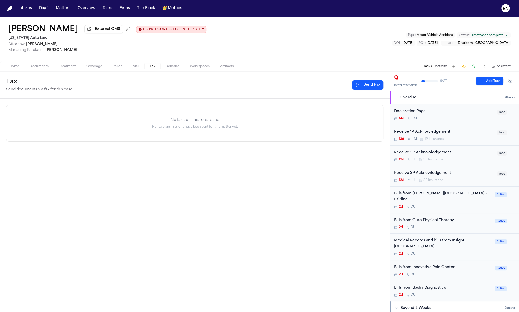
click at [438, 69] on button "Activity" at bounding box center [441, 66] width 12 height 4
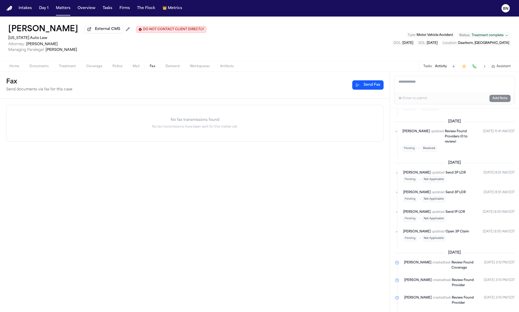
scroll to position [146, 0]
click at [431, 82] on textarea "Add a note to this matter" at bounding box center [454, 84] width 120 height 17
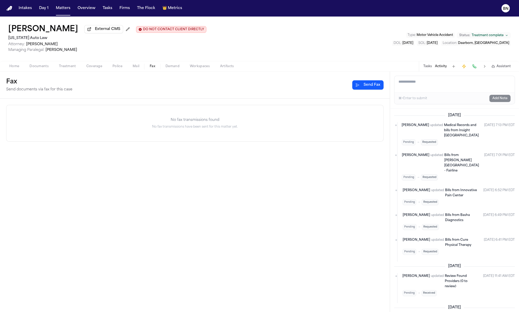
click at [421, 92] on textarea "Add a note to this matter" at bounding box center [454, 84] width 120 height 17
click at [13, 68] on span "Home" at bounding box center [14, 66] width 10 height 4
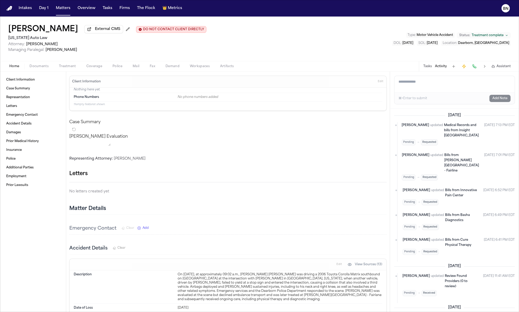
click at [483, 67] on button at bounding box center [484, 66] width 7 height 7
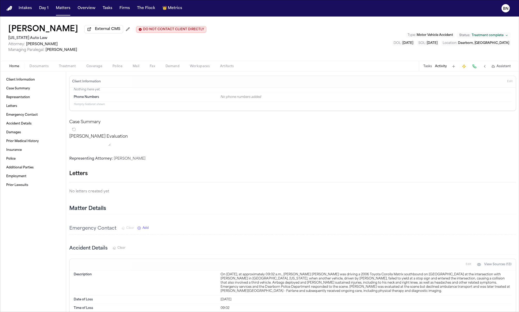
click at [483, 67] on button at bounding box center [484, 66] width 7 height 7
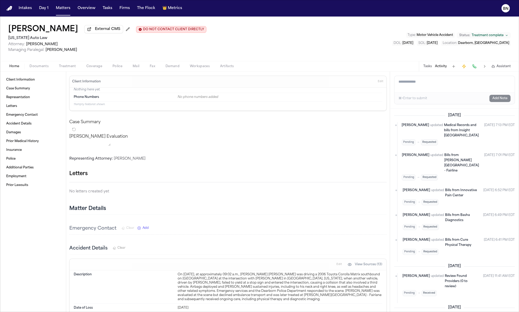
click at [473, 68] on button at bounding box center [473, 66] width 7 height 7
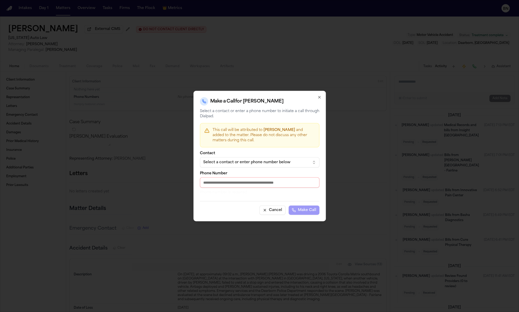
click at [262, 165] on div "Select a contact or enter phone number below" at bounding box center [255, 162] width 104 height 5
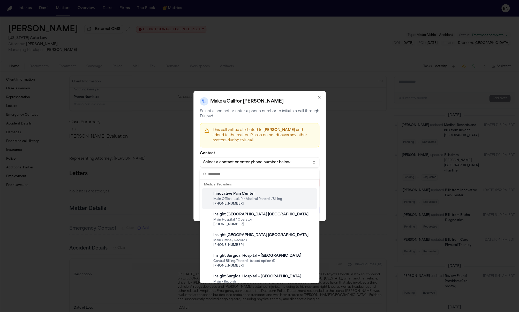
click at [259, 152] on body "Intakes Day 1 Matters Overview Tasks Firms The Flock 👑 Metrics BN [PERSON_NAME]…" at bounding box center [259, 156] width 519 height 312
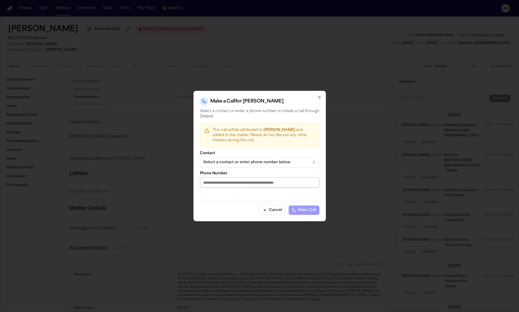
click at [258, 186] on input "Phone Number" at bounding box center [259, 183] width 119 height 10
click at [320, 98] on icon "button" at bounding box center [319, 97] width 4 height 4
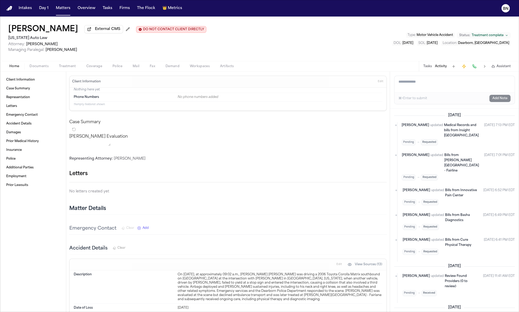
click at [493, 67] on rect "button" at bounding box center [493, 67] width 2 height 2
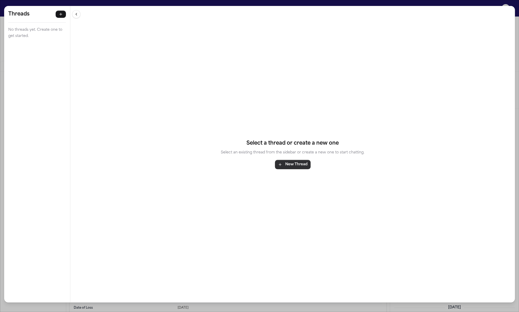
click at [306, 164] on button "New Thread" at bounding box center [293, 164] width 36 height 9
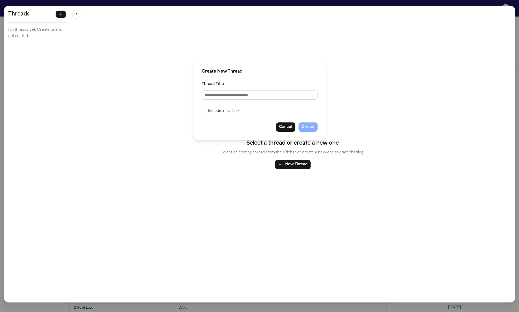
type input "*"
type input "******"
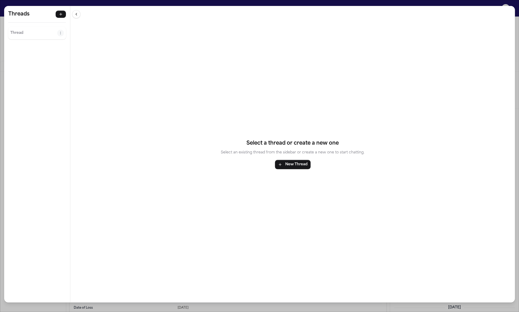
click at [43, 35] on p "Thread" at bounding box center [33, 33] width 47 height 6
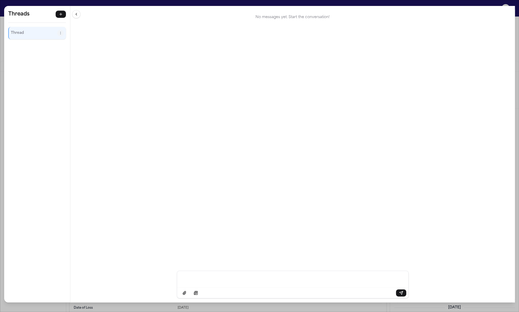
click at [266, 278] on p "Message input" at bounding box center [292, 278] width 219 height 5
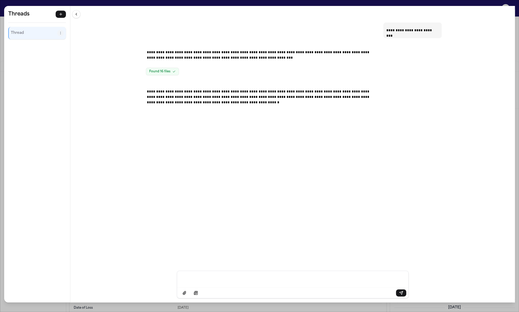
click at [205, 2] on div "**********" at bounding box center [259, 156] width 519 height 312
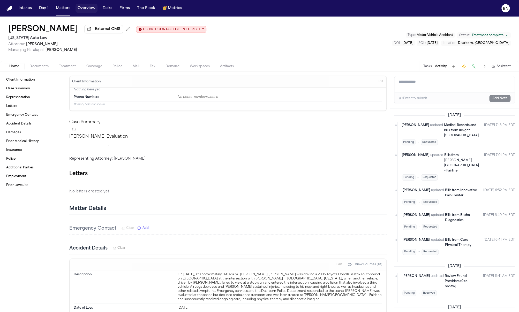
click at [92, 9] on button "Overview" at bounding box center [86, 8] width 22 height 9
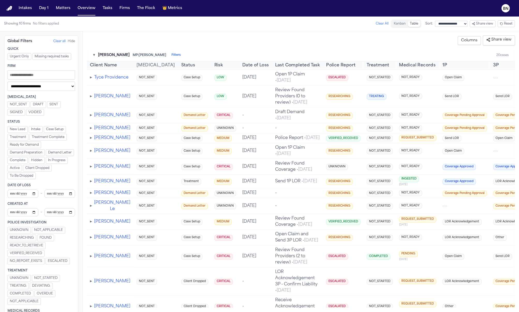
drag, startPoint x: 157, startPoint y: 54, endPoint x: 119, endPoint y: 54, distance: 38.0
click at [119, 54] on div "▾ [PERSON_NAME] MP: [PERSON_NAME] Filters" at bounding box center [137, 55] width 88 height 5
click at [104, 12] on button "Tasks" at bounding box center [108, 8] width 14 height 9
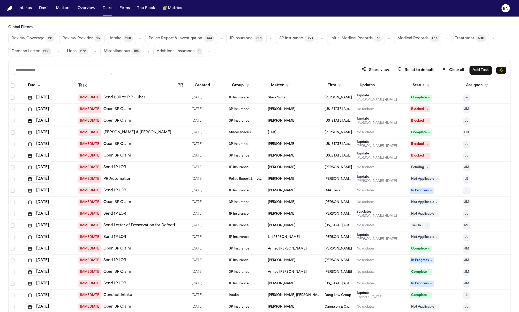
click at [43, 38] on span "Review Coverage" at bounding box center [28, 38] width 33 height 5
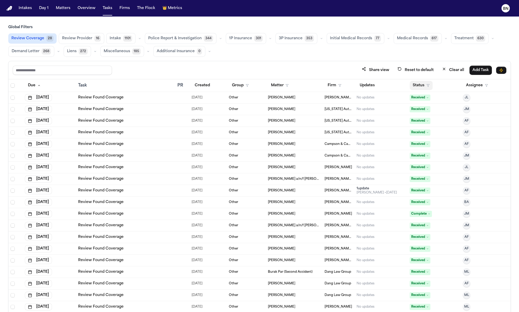
click at [416, 87] on button "Status" at bounding box center [420, 85] width 23 height 9
click at [420, 117] on button "Active" at bounding box center [415, 116] width 14 height 7
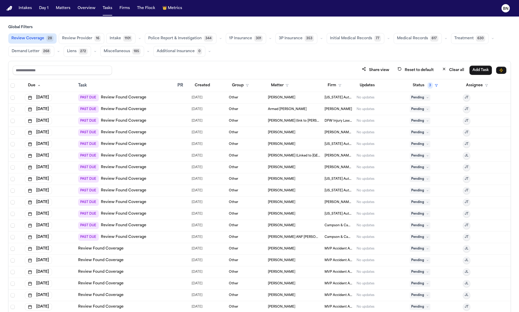
click at [219, 37] on icon "button" at bounding box center [220, 38] width 3 height 3
click at [185, 59] on span "Police Report Escalation" at bounding box center [170, 61] width 45 height 5
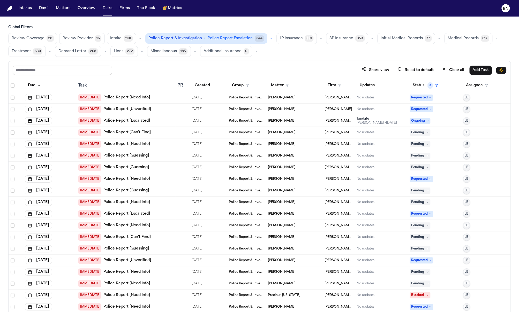
click at [318, 40] on button "button" at bounding box center [321, 38] width 6 height 6
click at [303, 53] on button "Open Claim 23" at bounding box center [302, 51] width 51 height 10
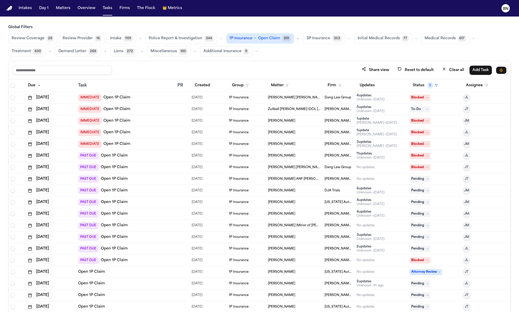
click at [473, 39] on icon "button" at bounding box center [474, 38] width 2 height 1
click at [445, 49] on span "Medical Records" at bounding box center [439, 51] width 31 height 5
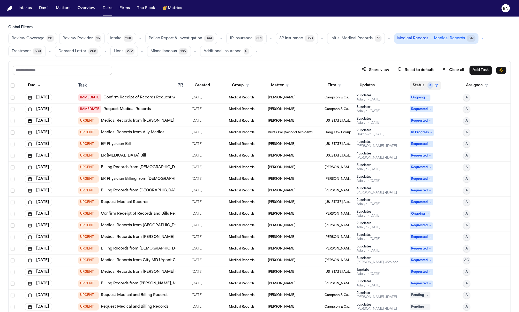
click at [435, 86] on icon "button" at bounding box center [436, 85] width 3 height 3
click at [434, 116] on button "Blocked" at bounding box center [432, 116] width 17 height 7
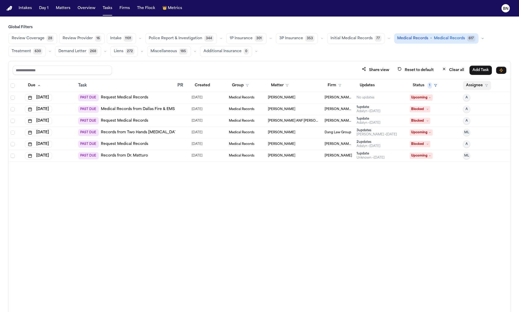
click at [471, 85] on button "Assignee" at bounding box center [477, 85] width 28 height 9
click at [354, 52] on div "Global Filters Review Coverage 28 Review Provider 16 Intake 1101 Police Report …" at bounding box center [259, 180] width 502 height 310
